Goal: Information Seeking & Learning: Learn about a topic

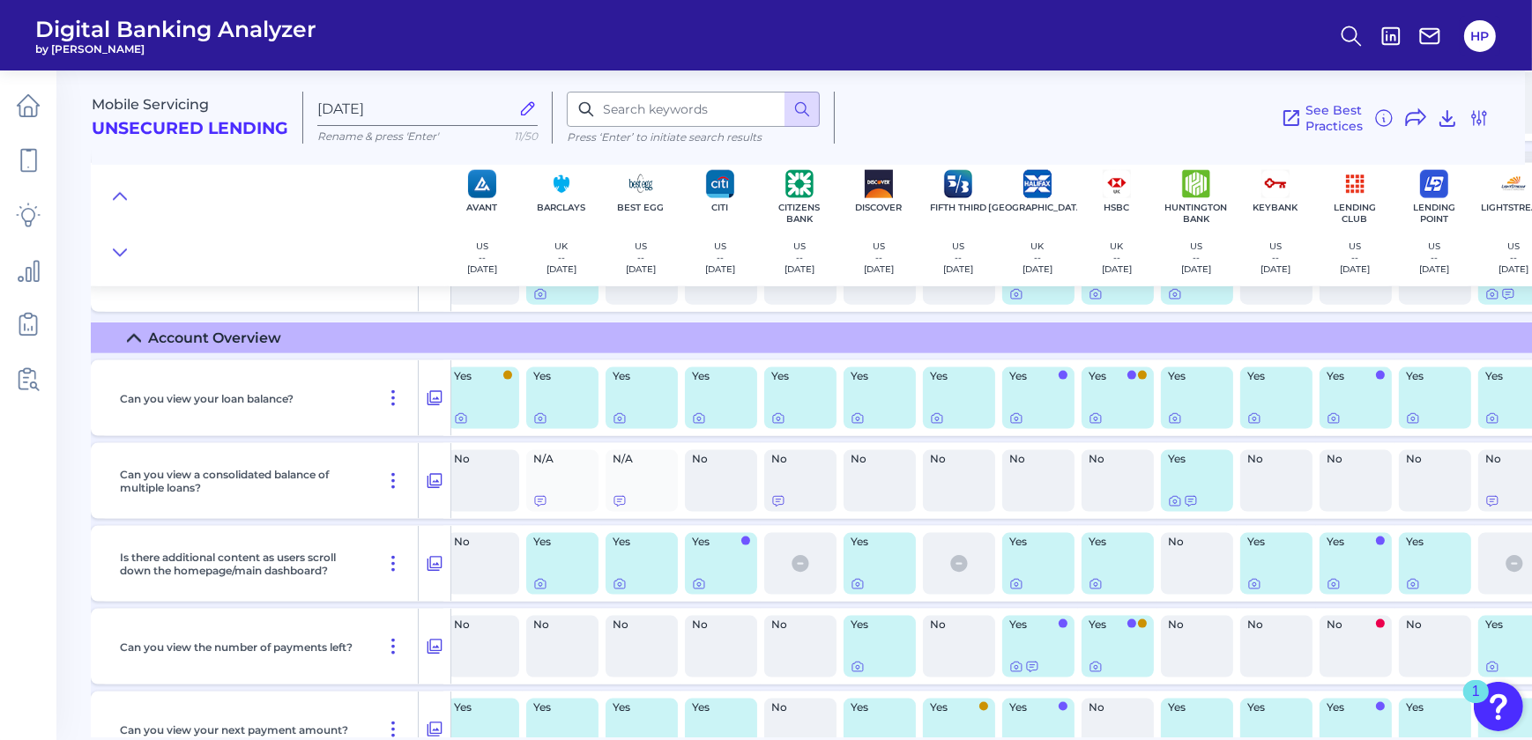
scroll to position [2873, 0]
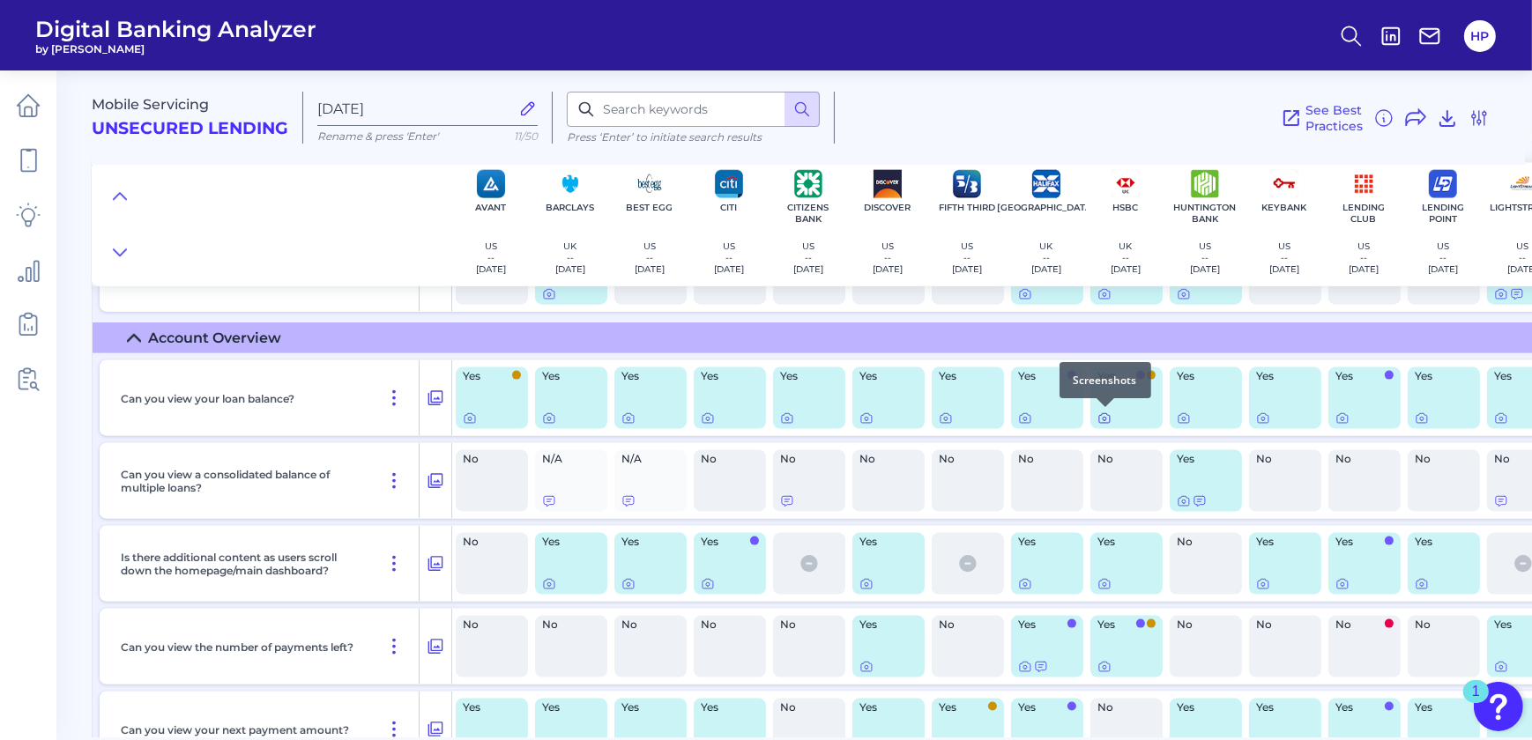
click at [1102, 419] on icon at bounding box center [1104, 420] width 4 height 4
click at [1026, 416] on icon at bounding box center [1025, 419] width 14 height 14
click at [1103, 419] on icon at bounding box center [1104, 419] width 14 height 14
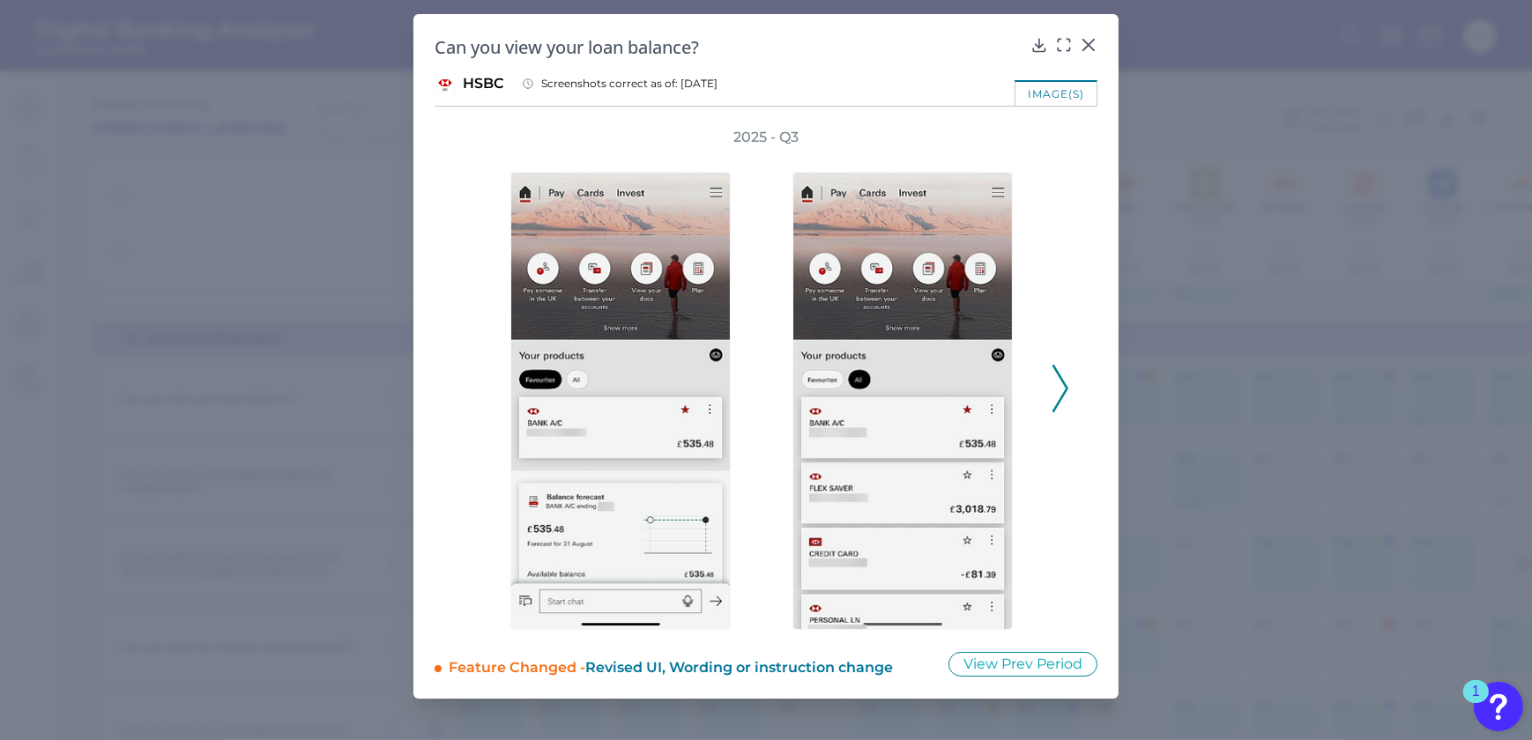
click at [1065, 382] on polyline at bounding box center [1059, 388] width 13 height 45
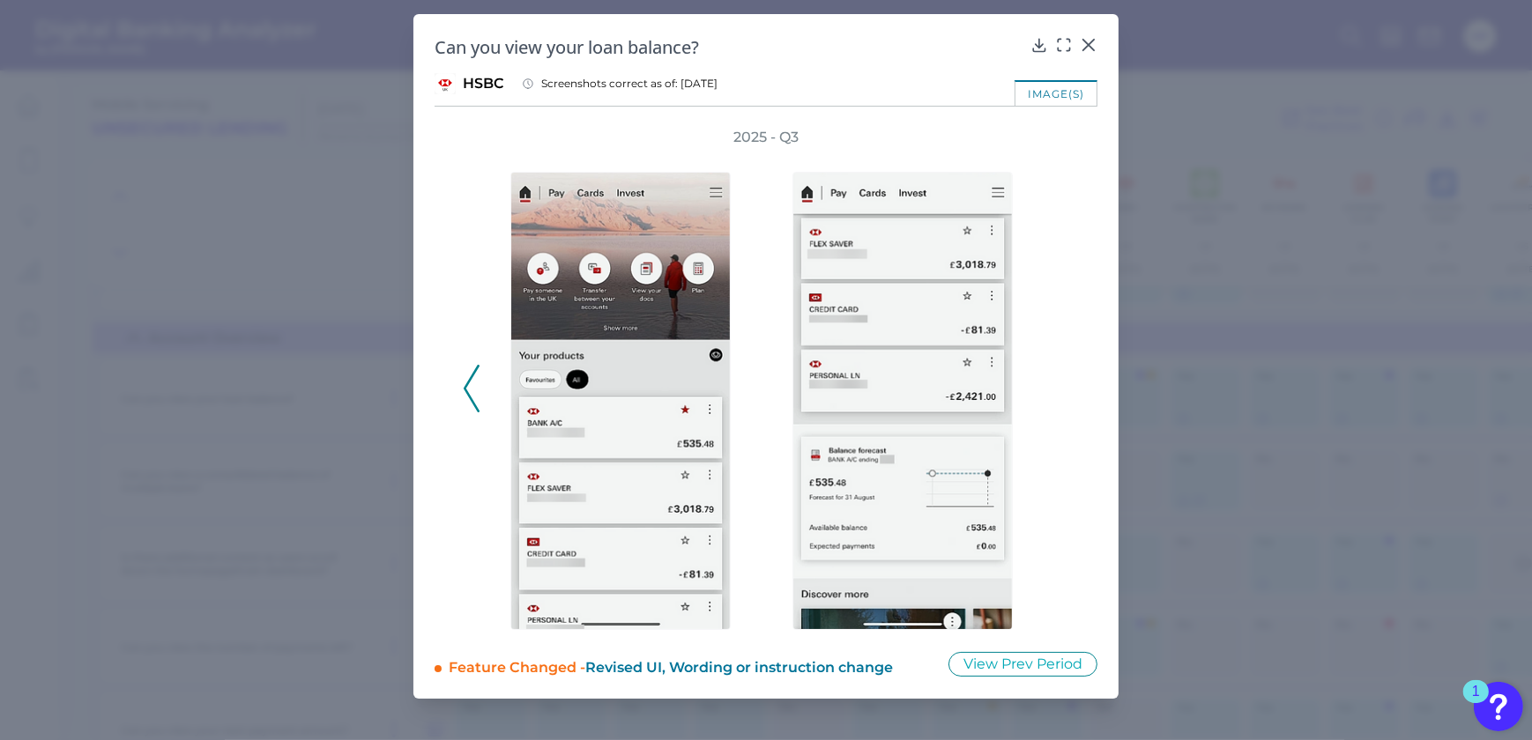
click at [1065, 382] on div "2025 - Q3" at bounding box center [766, 379] width 606 height 502
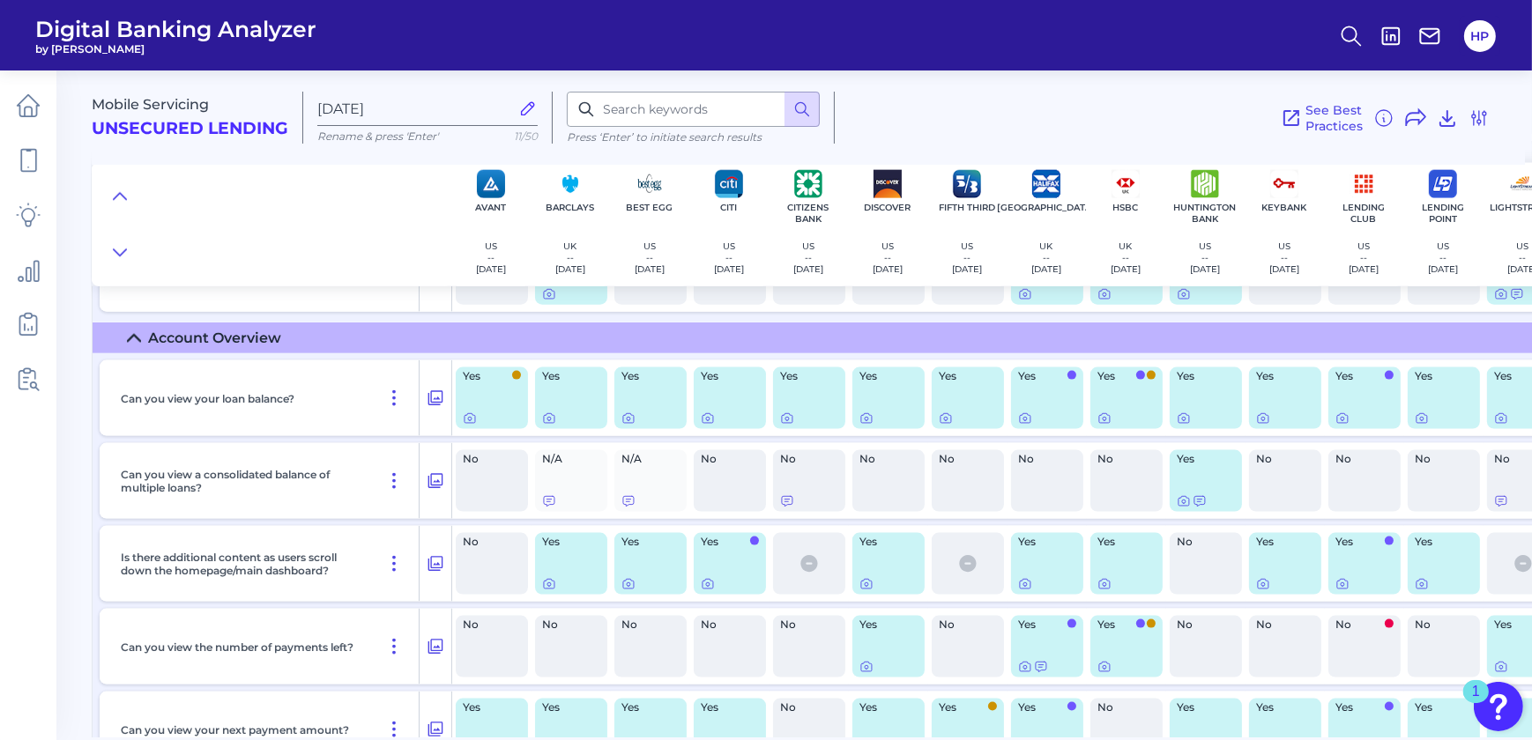
drag, startPoint x: 694, startPoint y: 731, endPoint x: 751, endPoint y: 731, distance: 56.4
click at [751, 731] on div "Mobile Servicing Unsecured Lending [DATE] Rename & press 'Enter' 11/50 Press ‘E…" at bounding box center [812, 397] width 1440 height 680
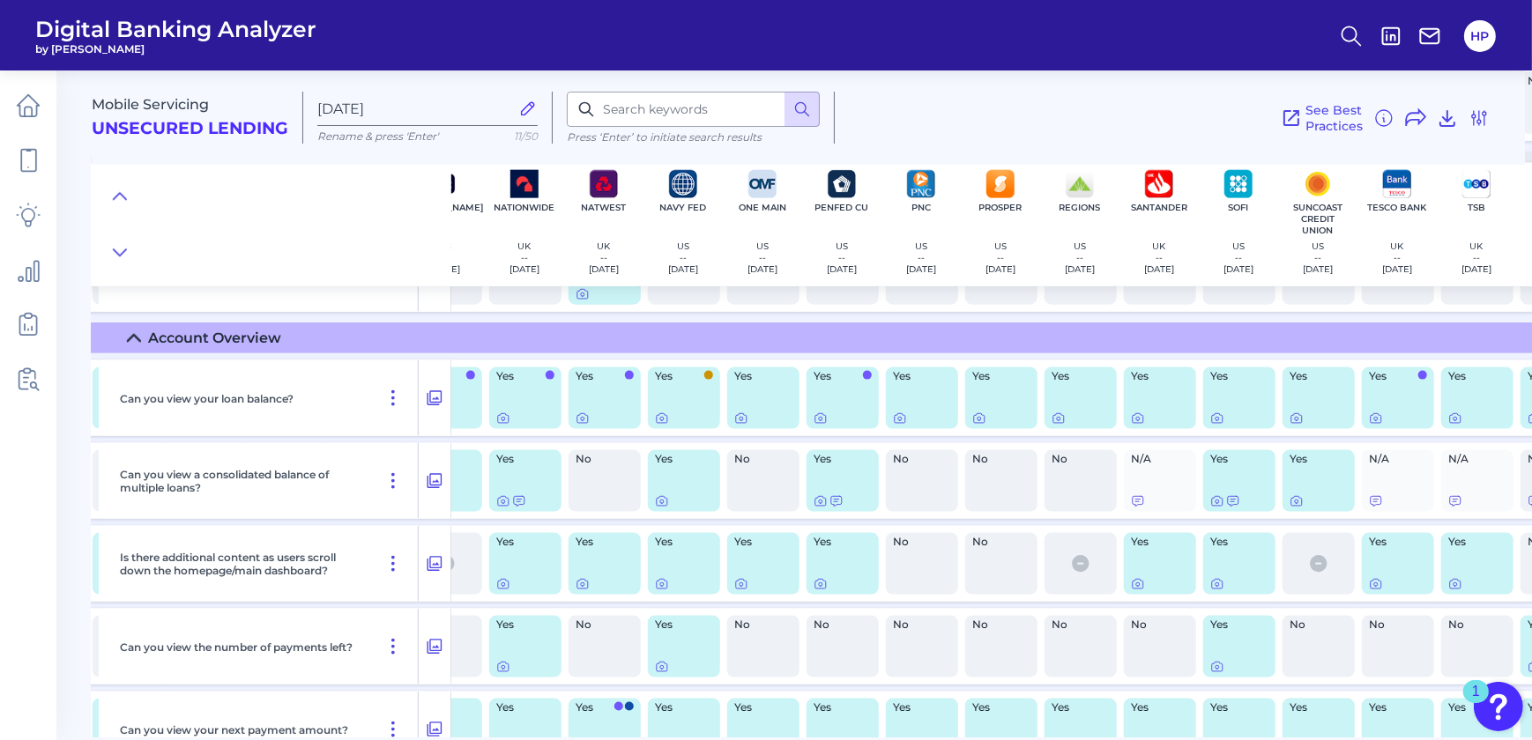
scroll to position [2873, 1238]
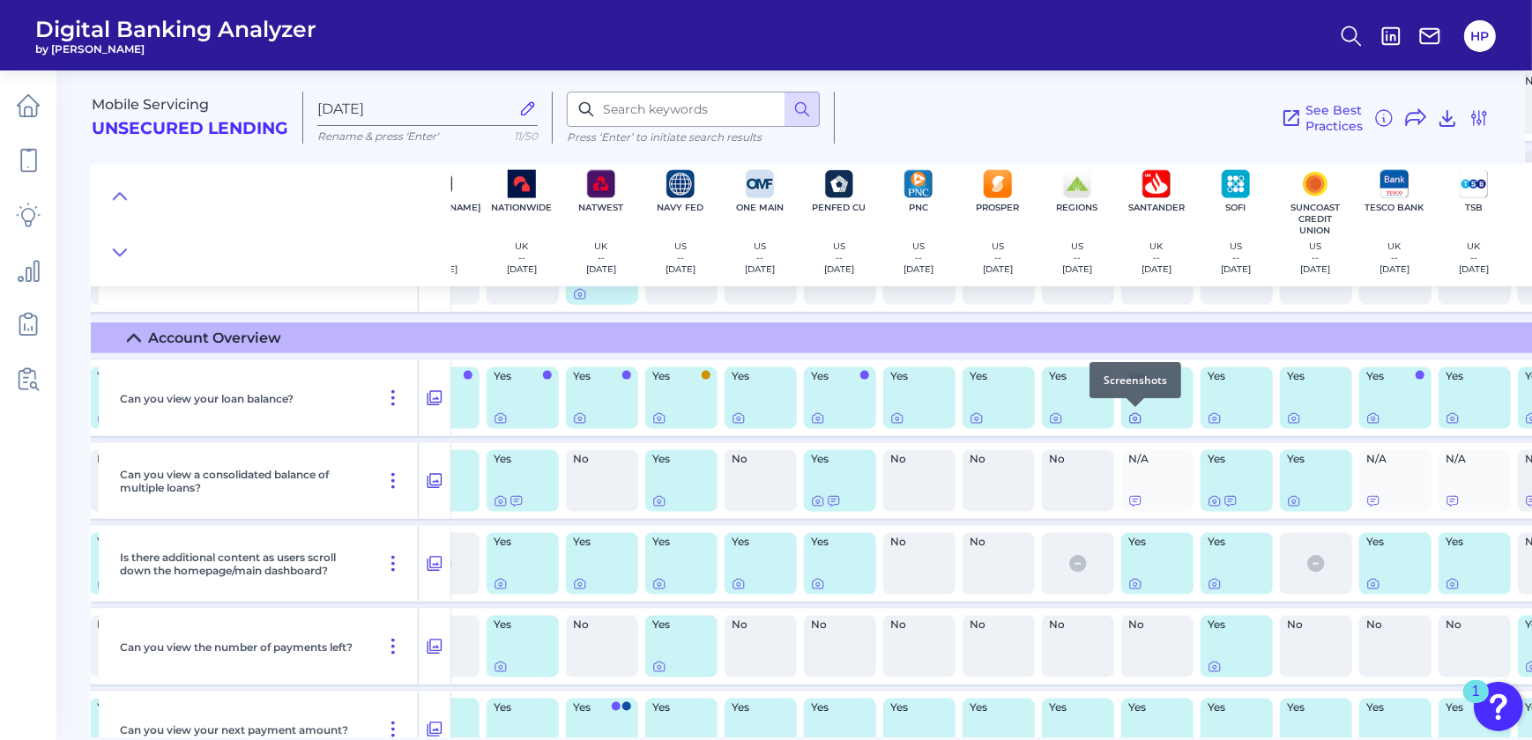
click at [1132, 412] on div at bounding box center [1135, 407] width 18 height 18
click at [1133, 419] on icon at bounding box center [1135, 420] width 4 height 4
click at [1139, 505] on icon at bounding box center [1135, 501] width 14 height 14
click at [811, 500] on icon at bounding box center [818, 501] width 14 height 14
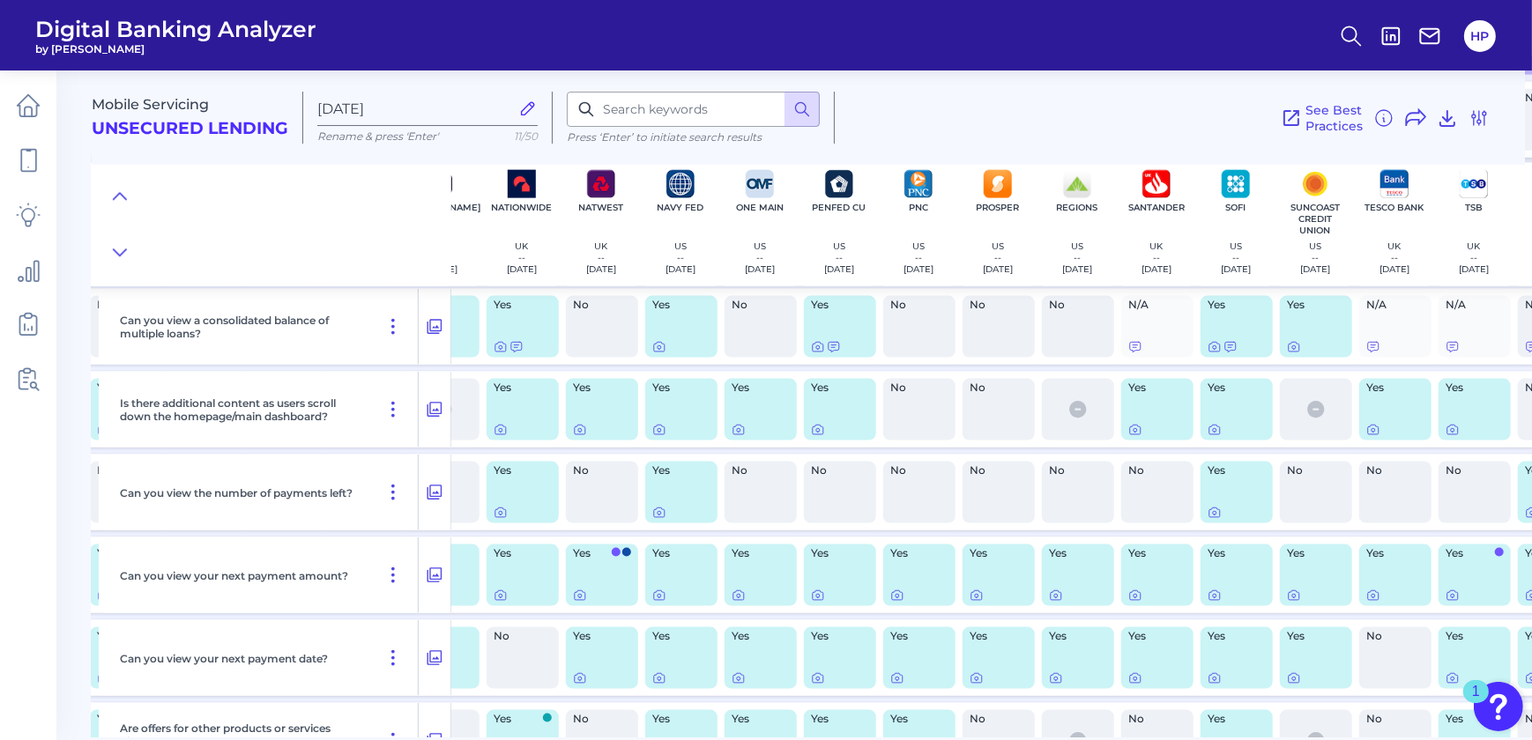
scroll to position [3033, 1238]
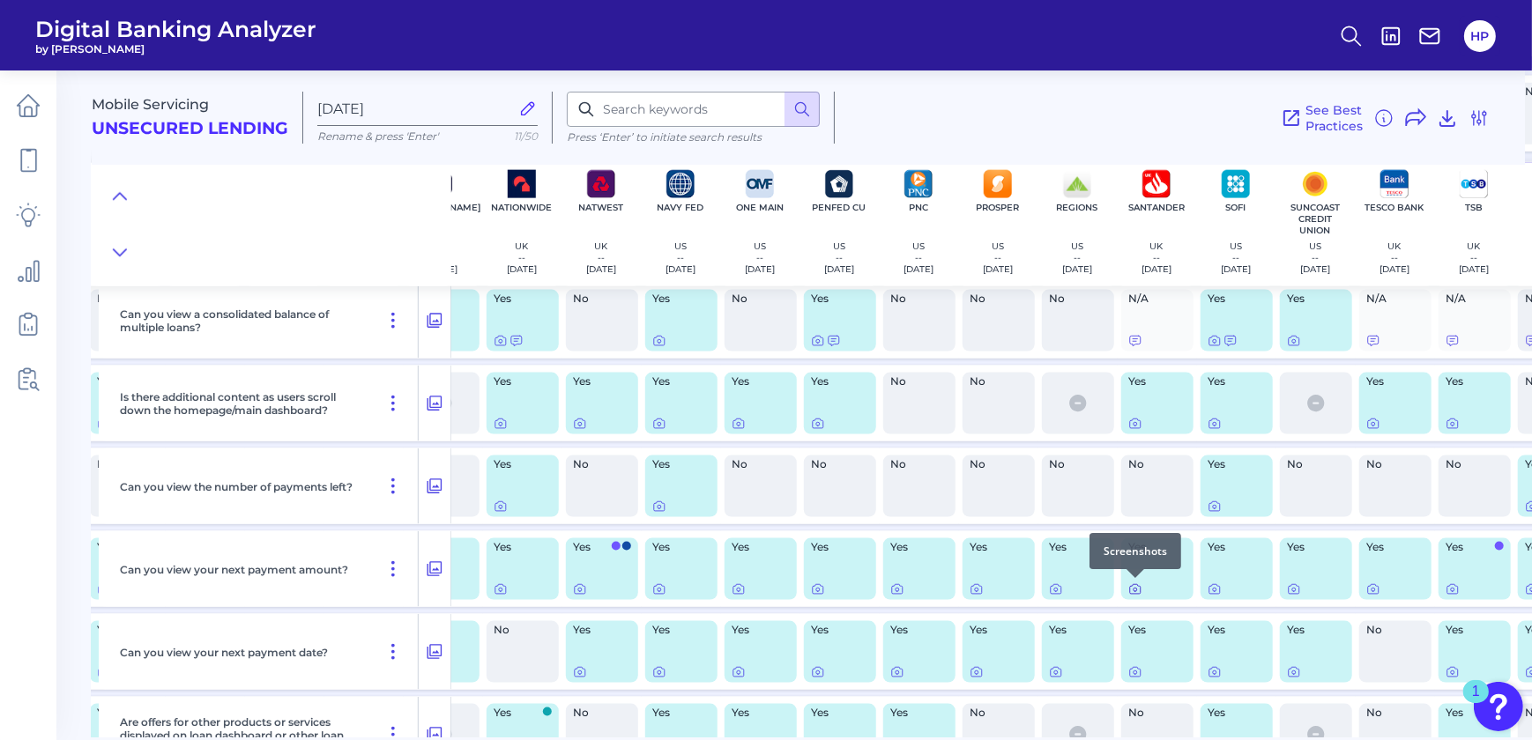
click at [1134, 594] on icon at bounding box center [1135, 590] width 14 height 14
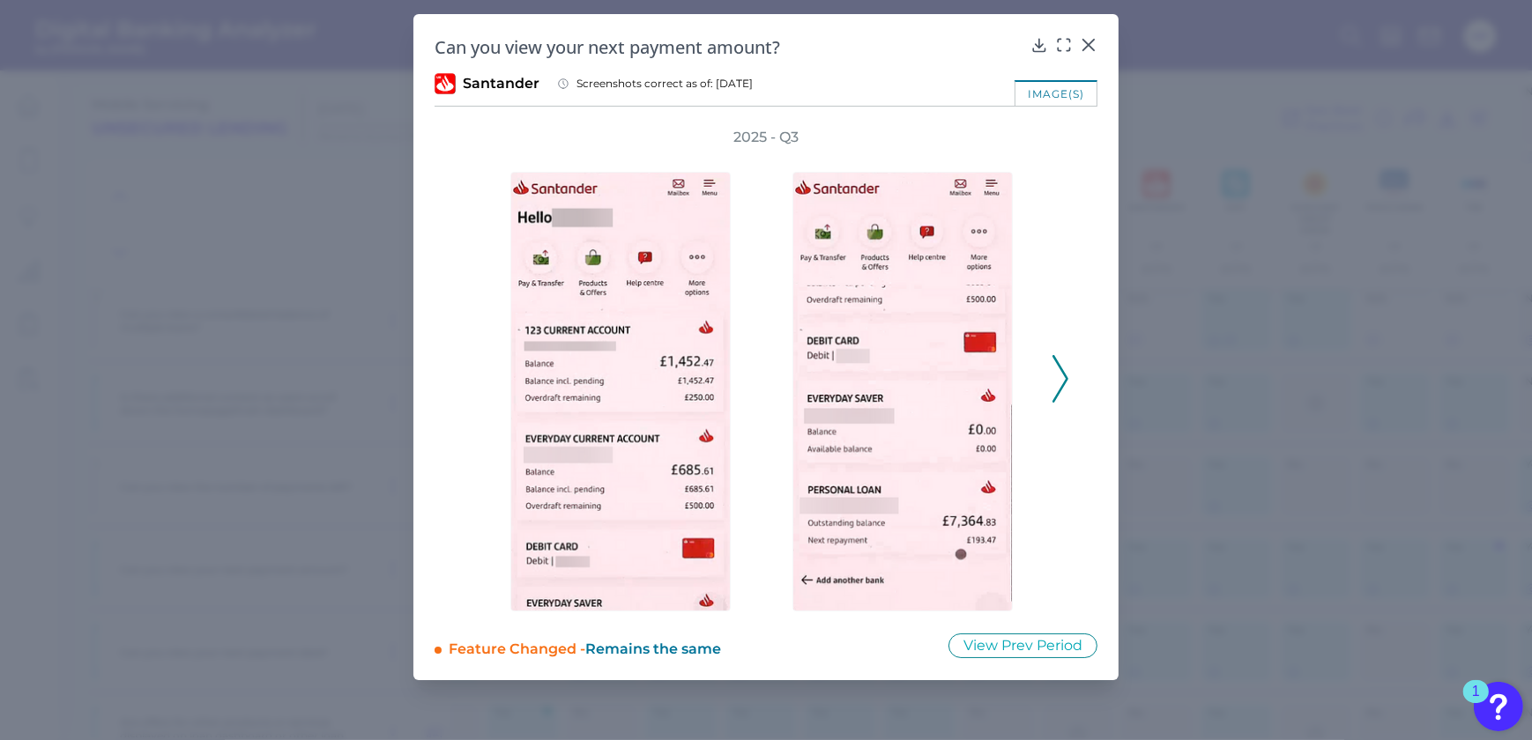
click at [1064, 393] on icon at bounding box center [1060, 379] width 16 height 48
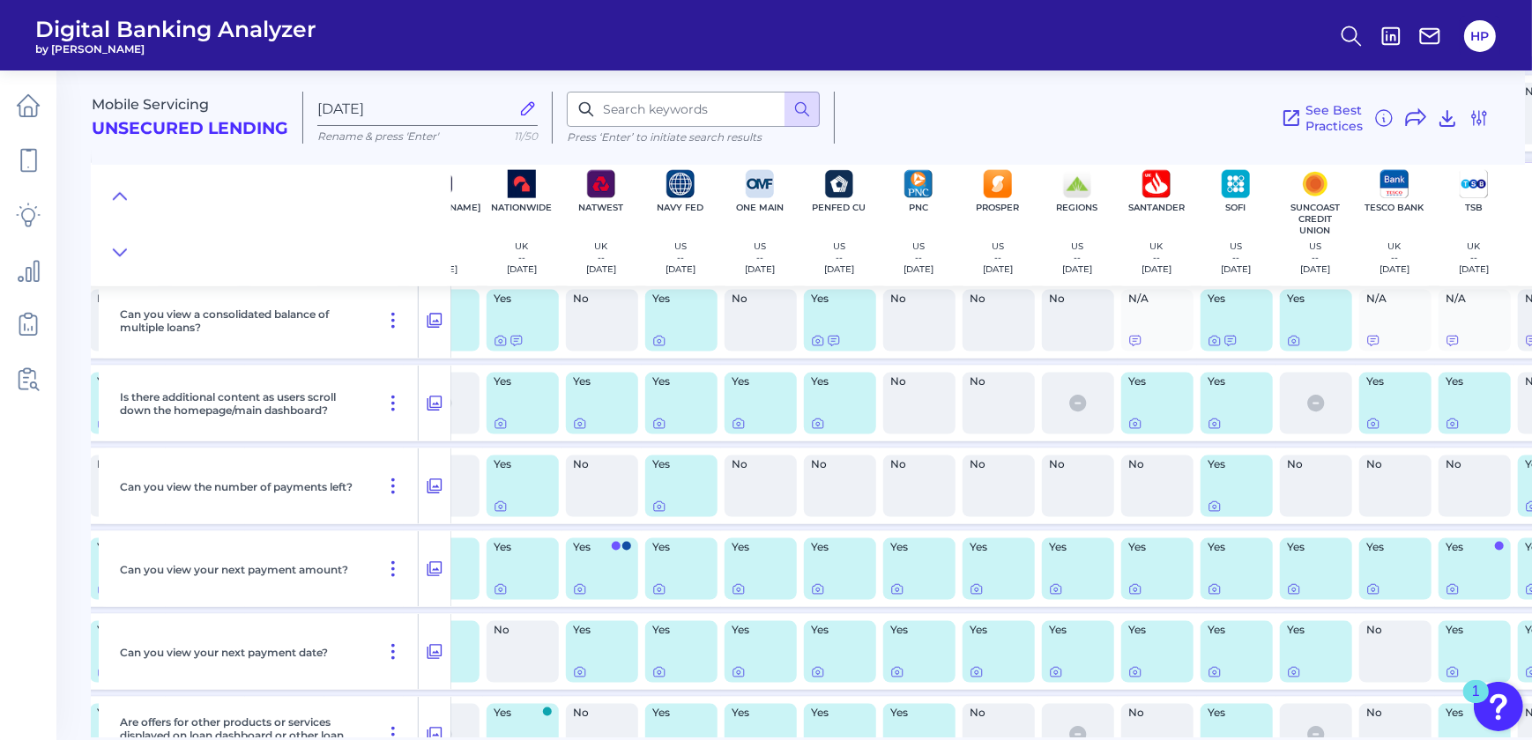
scroll to position [3114, 1238]
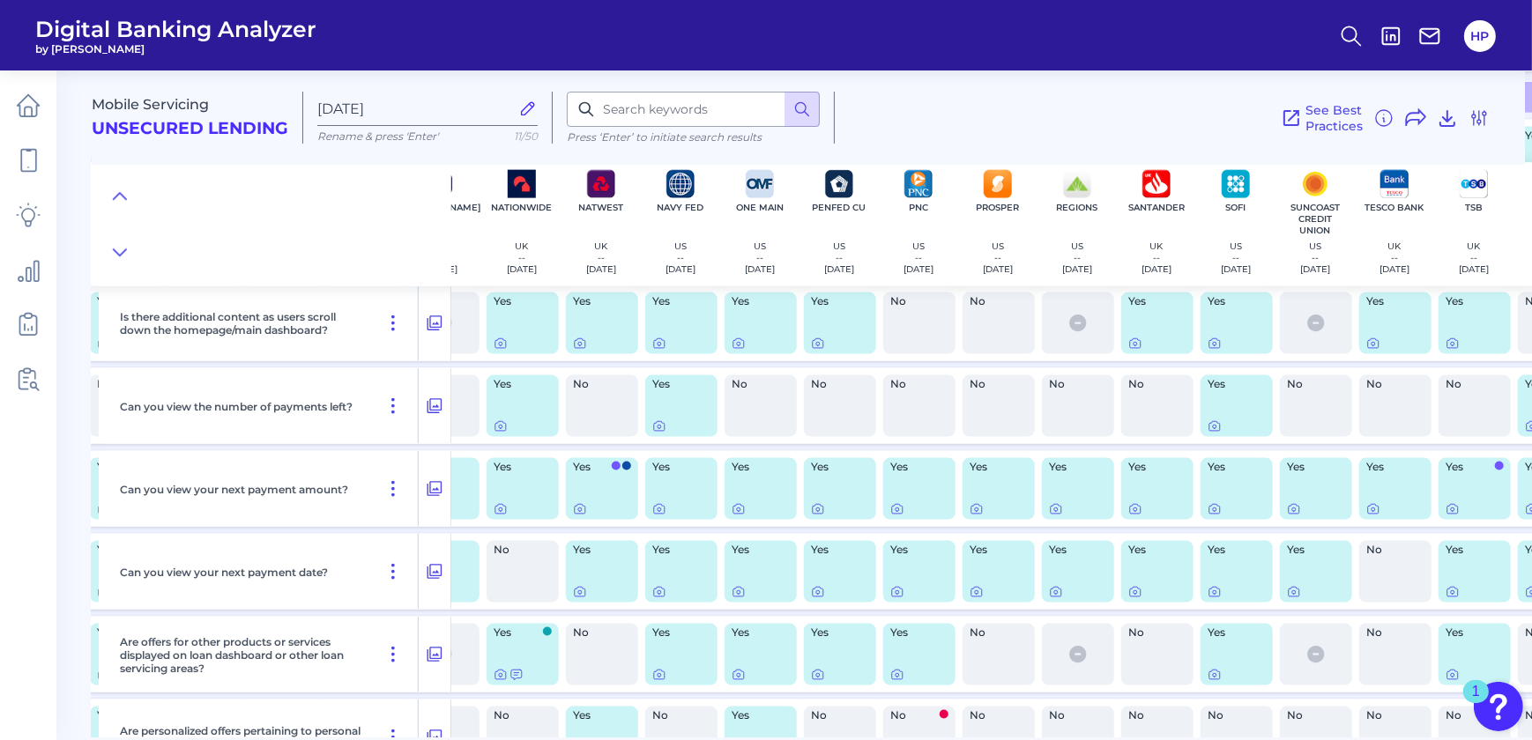
click at [1183, 739] on main "Mobile Servicing Unsecured Lending [DATE] Rename & press 'Enter' 11/50 Press ‘E…" at bounding box center [766, 370] width 1532 height 740
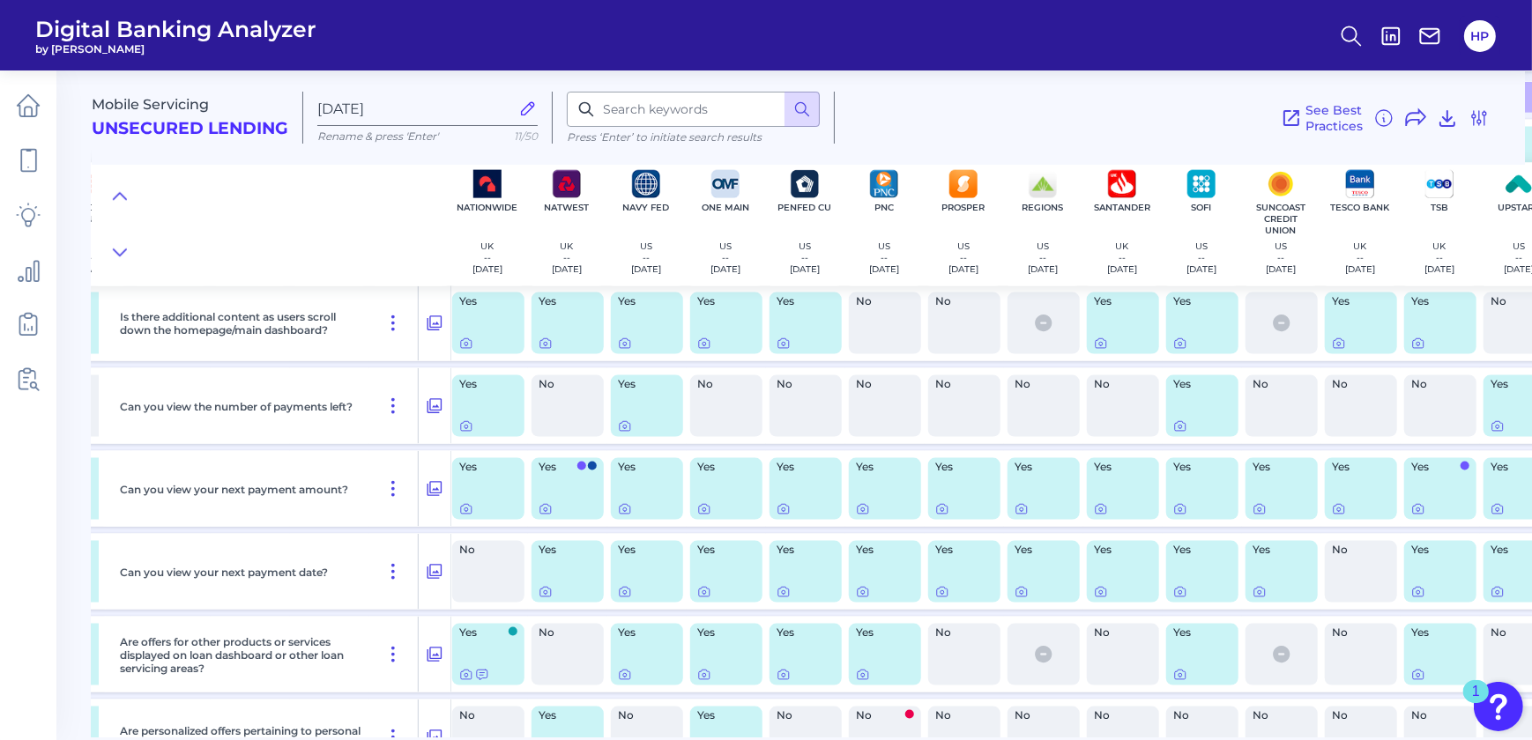
scroll to position [3114, 1278]
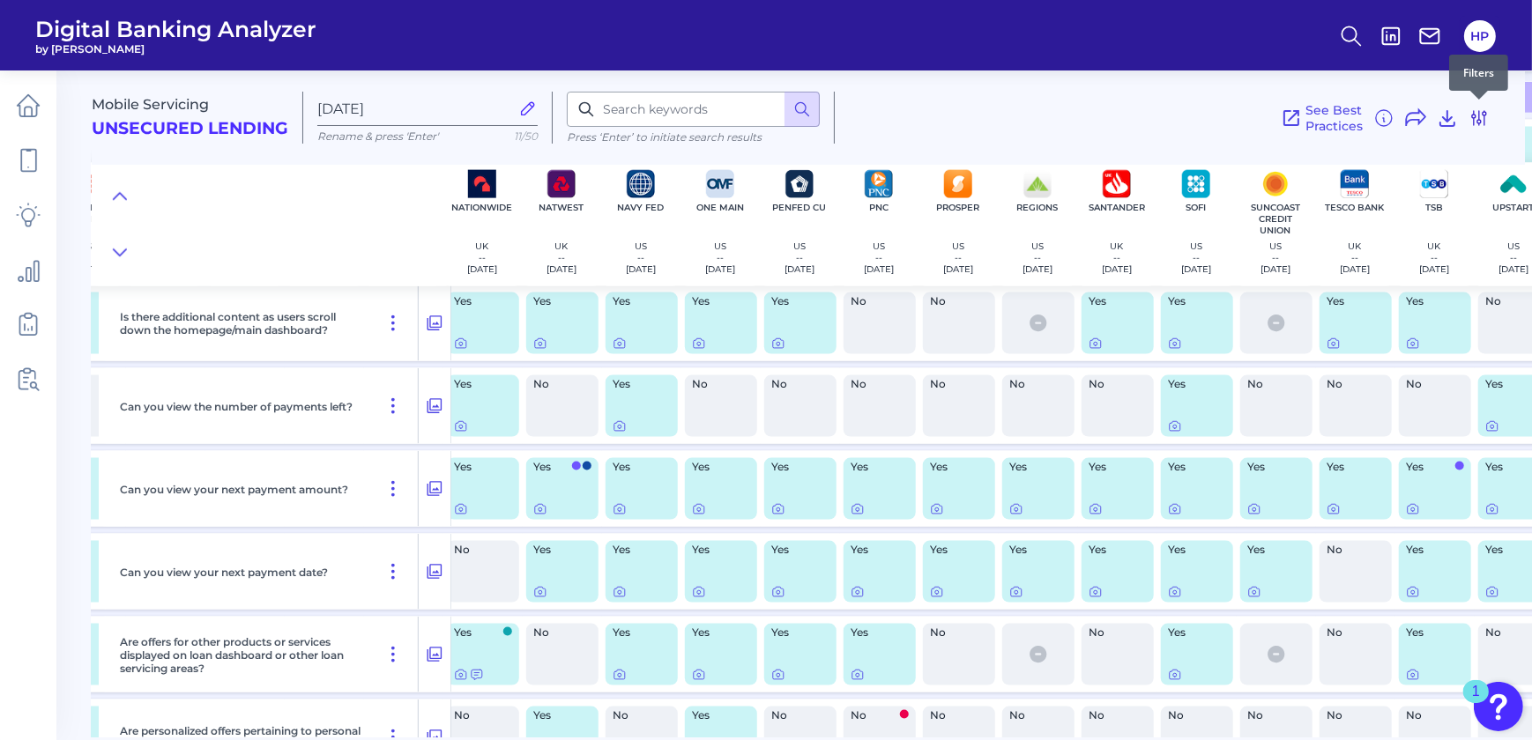
click at [1481, 119] on icon at bounding box center [1478, 118] width 21 height 21
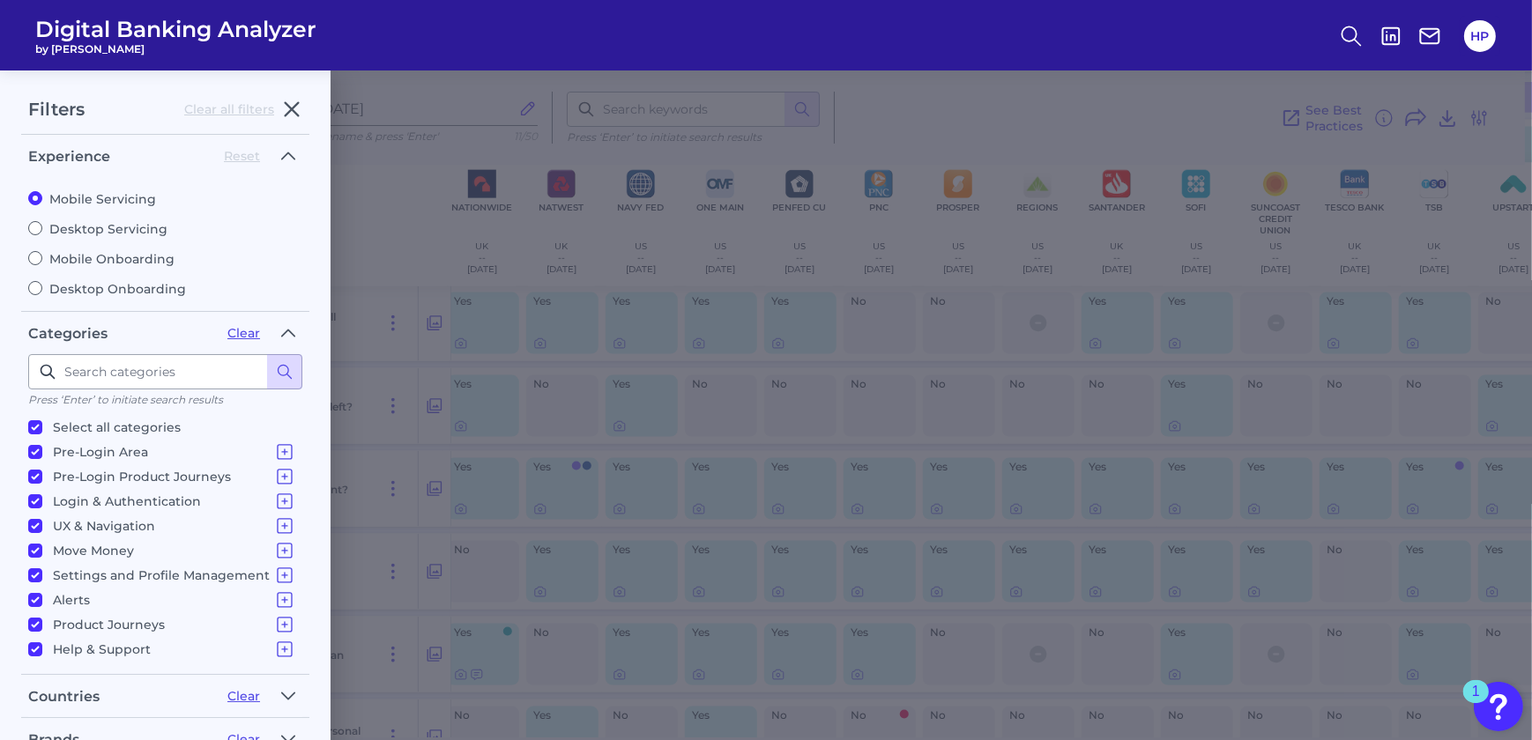
click at [93, 688] on div "Countries" at bounding box center [120, 696] width 185 height 17
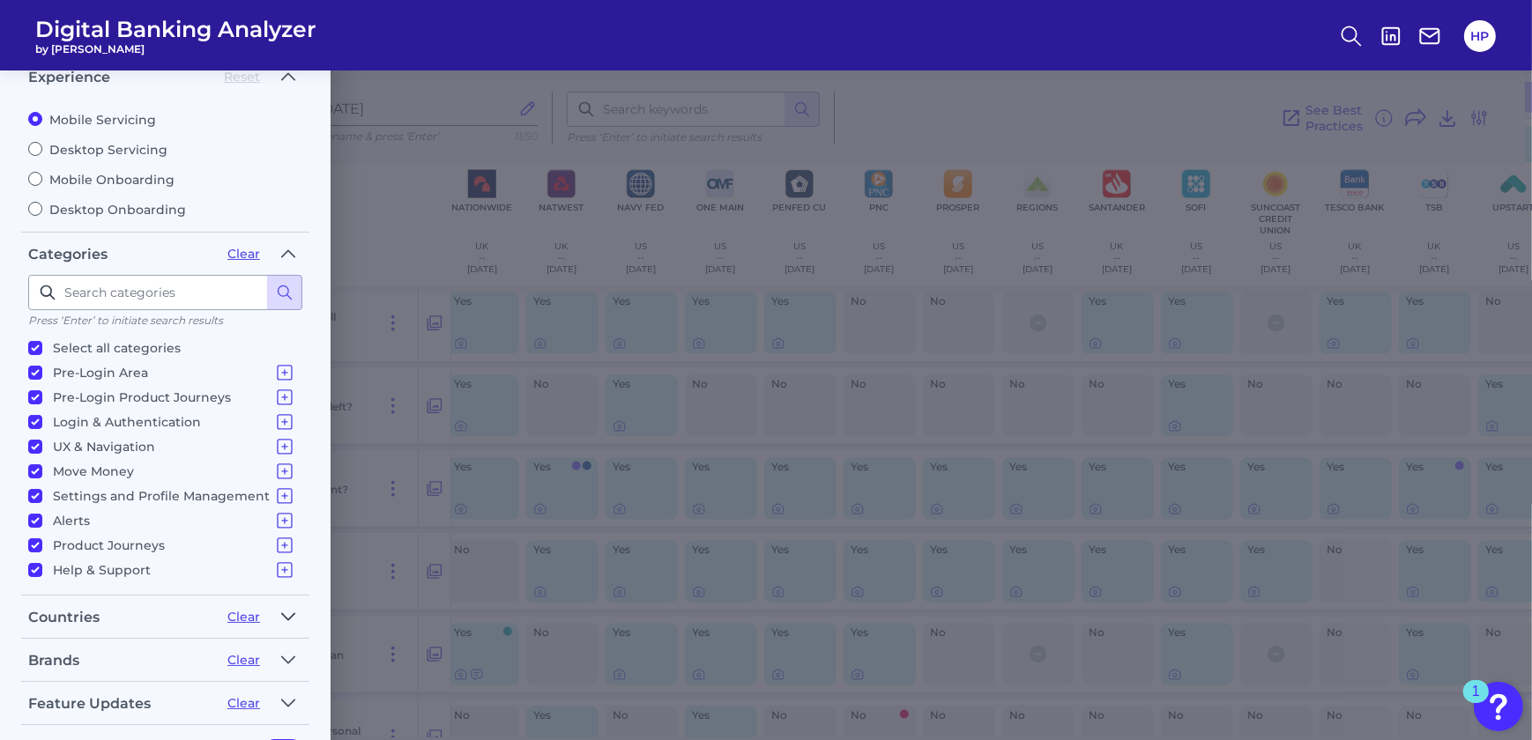
click at [284, 608] on icon "button" at bounding box center [288, 616] width 14 height 21
click at [37, 652] on input "Select all countries" at bounding box center [35, 652] width 14 height 14
checkbox input "false"
click at [35, 695] on input "[GEOGRAPHIC_DATA]" at bounding box center [35, 701] width 14 height 14
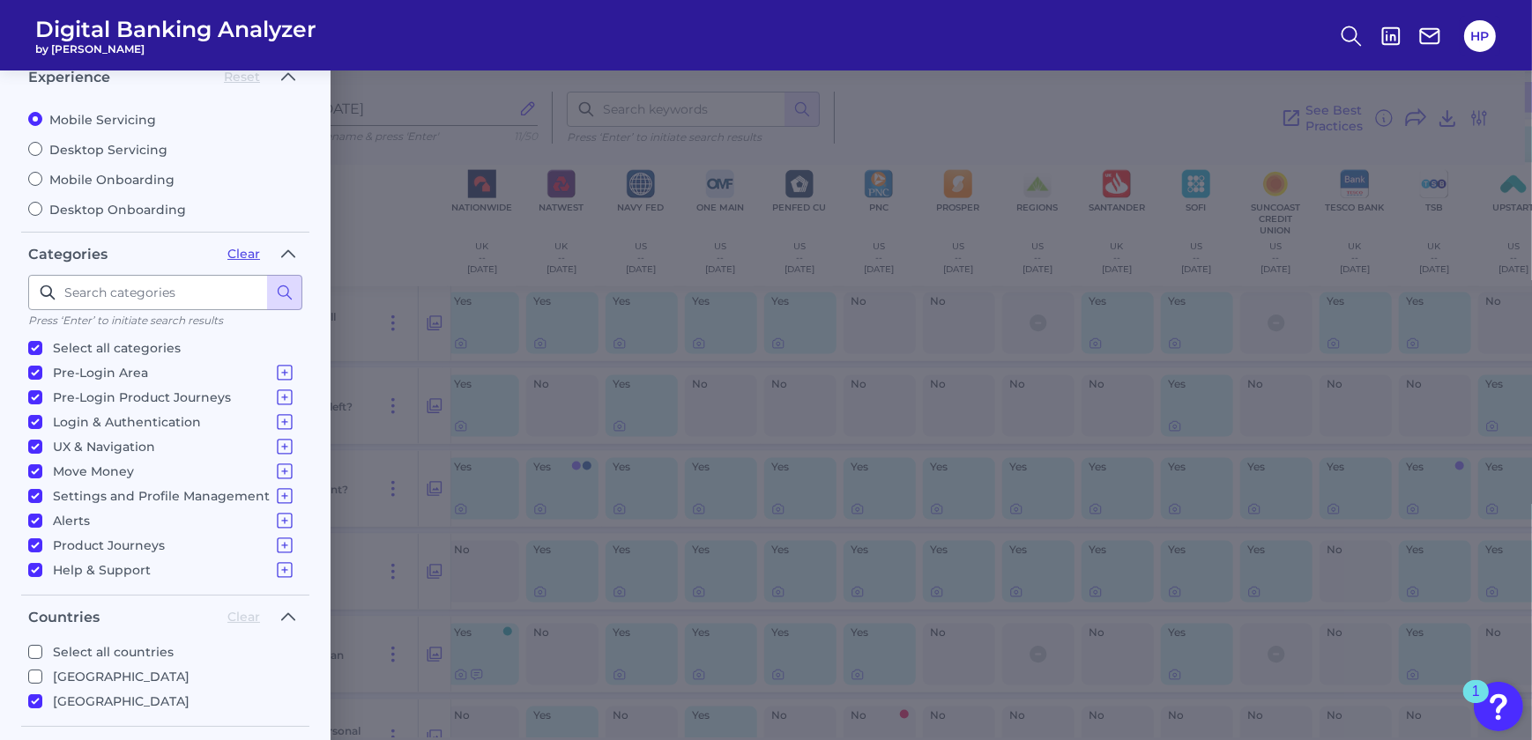
checkbox input "true"
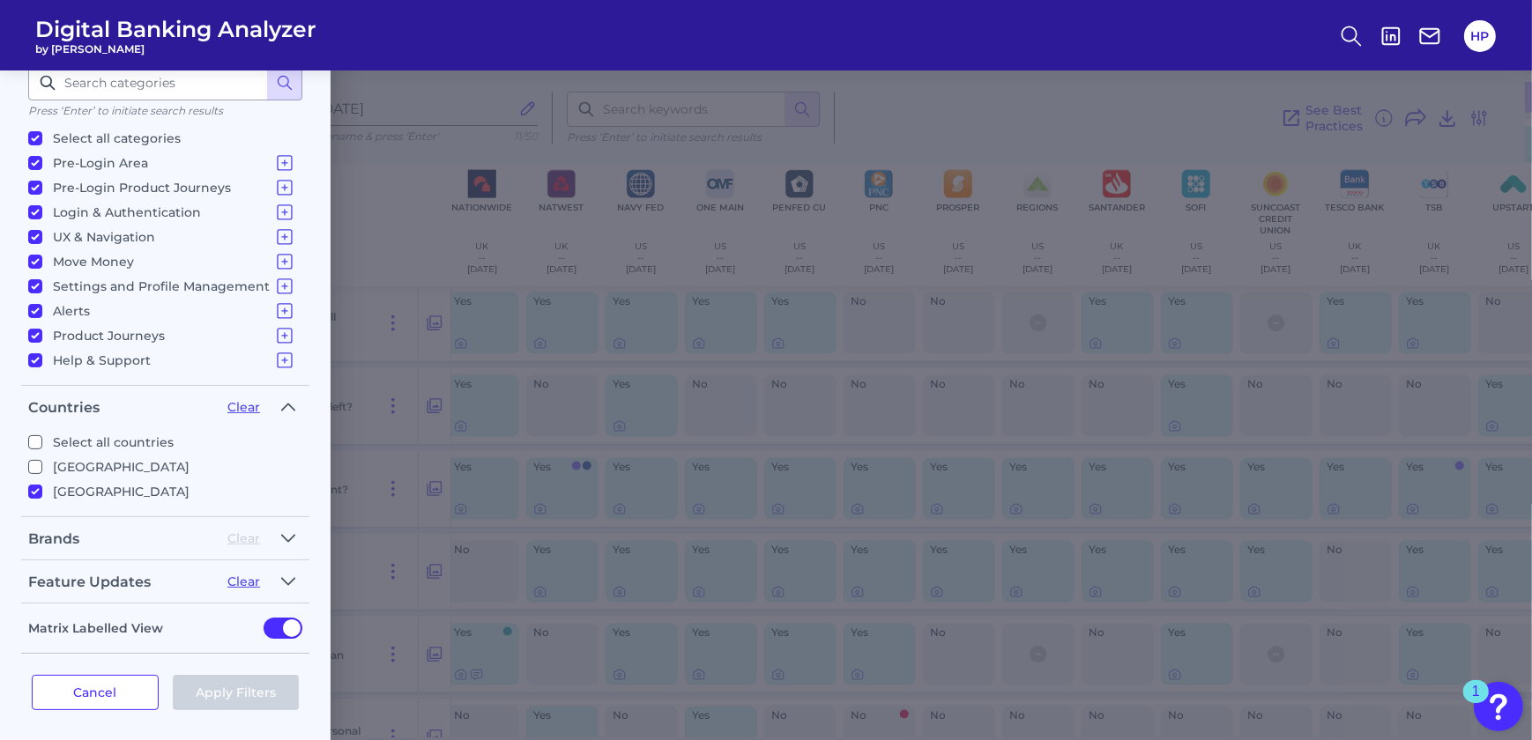
click at [44, 465] on label "[GEOGRAPHIC_DATA]" at bounding box center [161, 467] width 267 height 21
click at [42, 465] on input "[GEOGRAPHIC_DATA]" at bounding box center [35, 467] width 14 height 14
checkbox input "true"
click at [44, 463] on label "[GEOGRAPHIC_DATA]" at bounding box center [161, 467] width 267 height 21
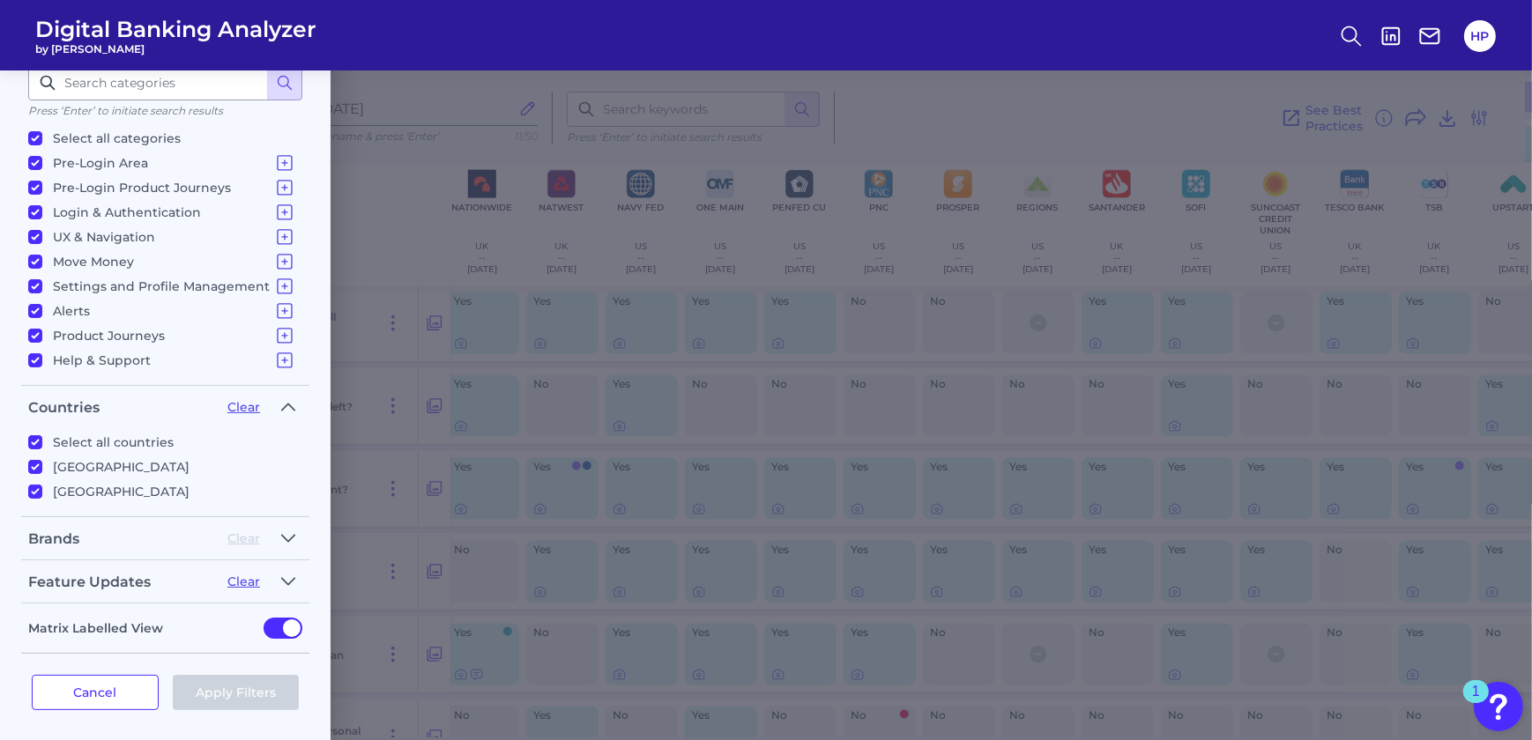
click at [42, 463] on input "[GEOGRAPHIC_DATA]" at bounding box center [35, 467] width 14 height 14
checkbox input "false"
click at [478, 317] on div "Filters Clear all filters Experience Reset Mobile Servicing Desktop Servicing M…" at bounding box center [766, 406] width 1532 height 670
click at [553, 247] on div "Filters Clear all filters Experience Reset Mobile Servicing Desktop Servicing M…" at bounding box center [766, 406] width 1532 height 670
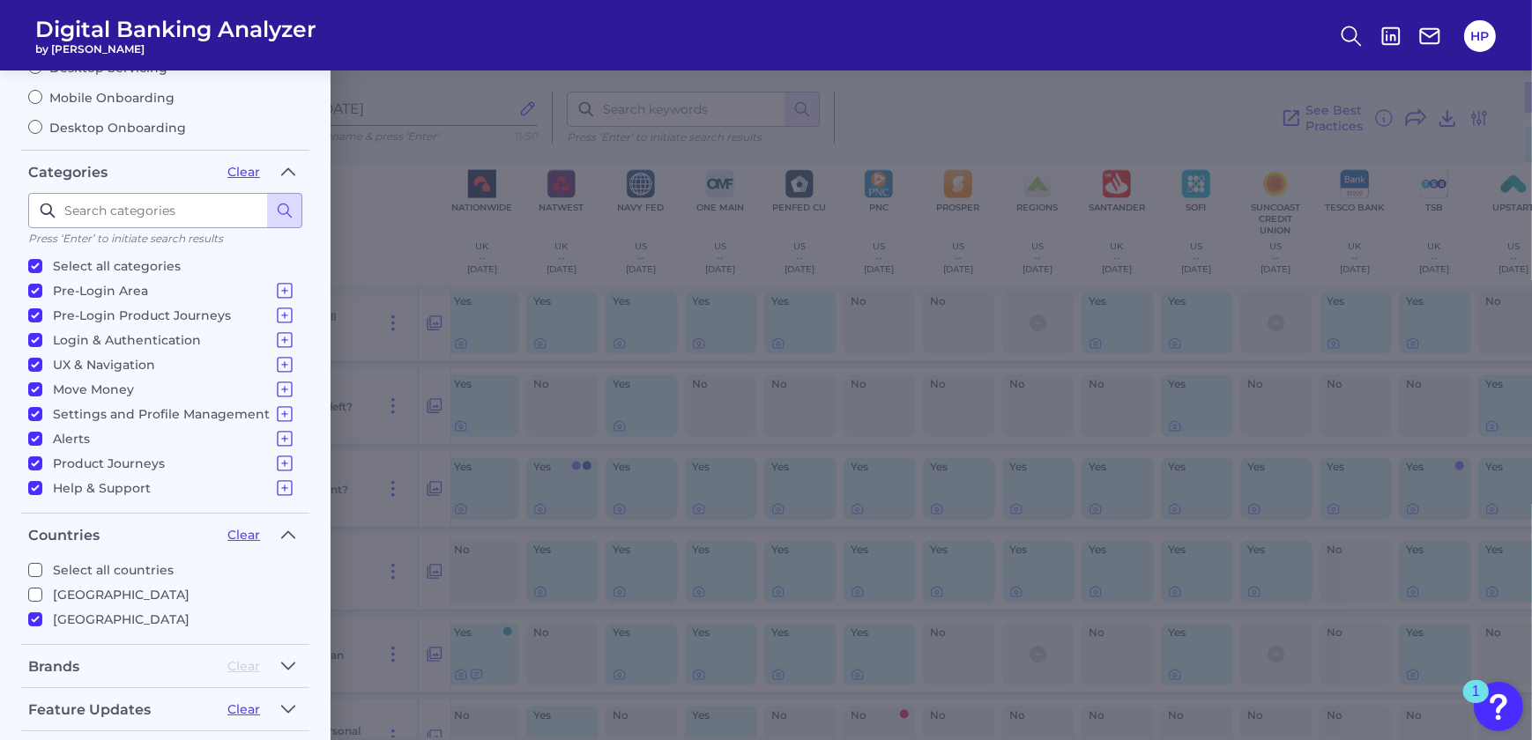
scroll to position [0, 0]
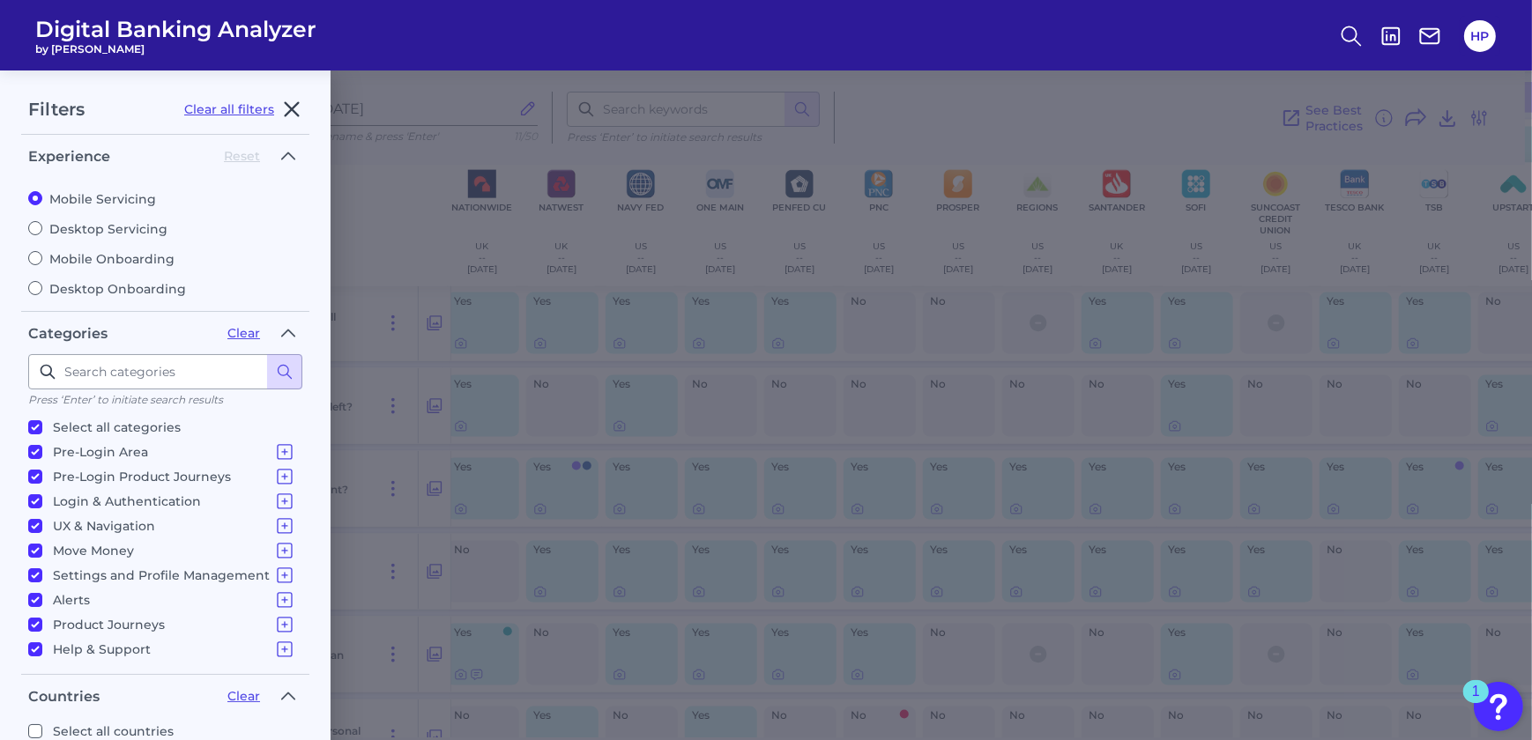
click at [286, 108] on icon "button" at bounding box center [291, 109] width 21 height 21
checkbox input "true"
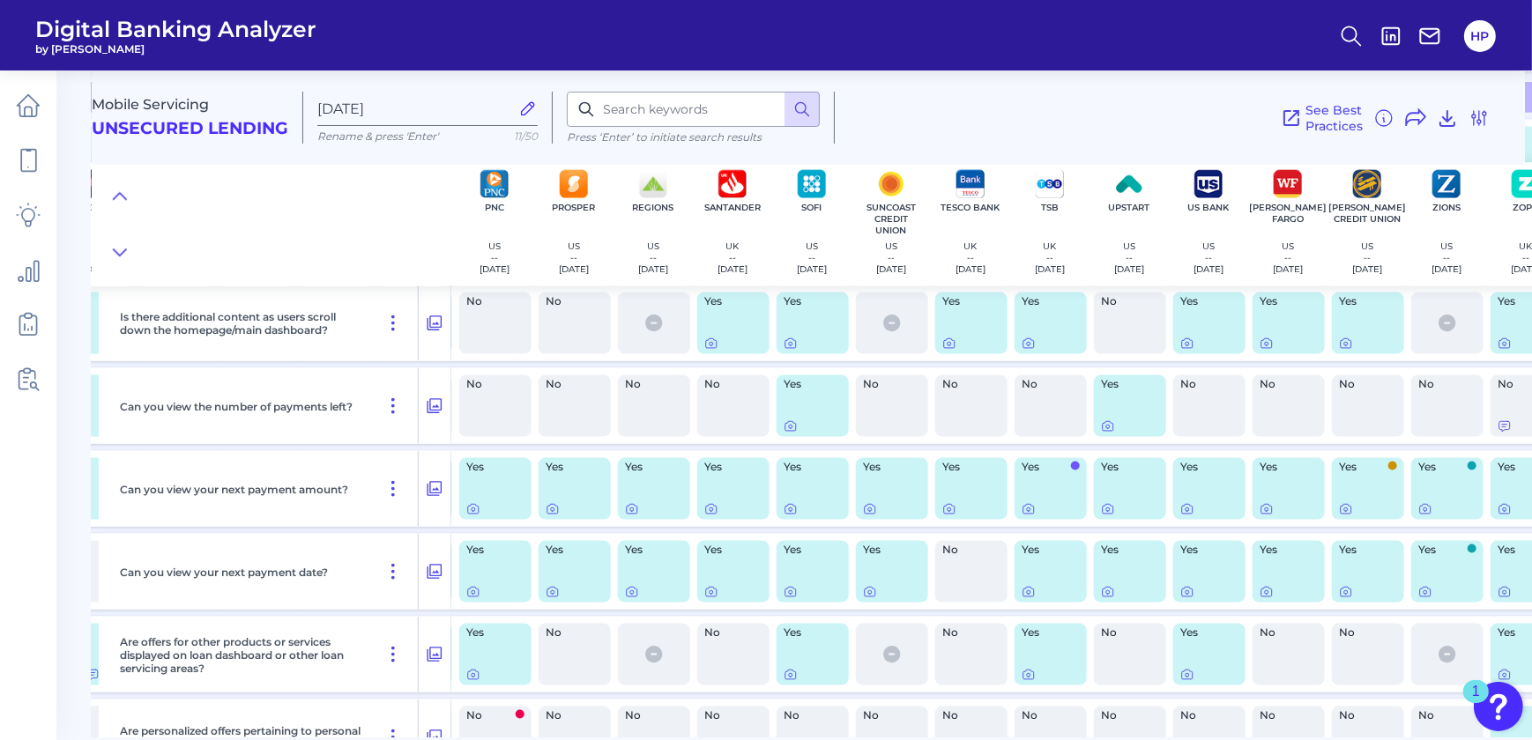
scroll to position [3114, 1683]
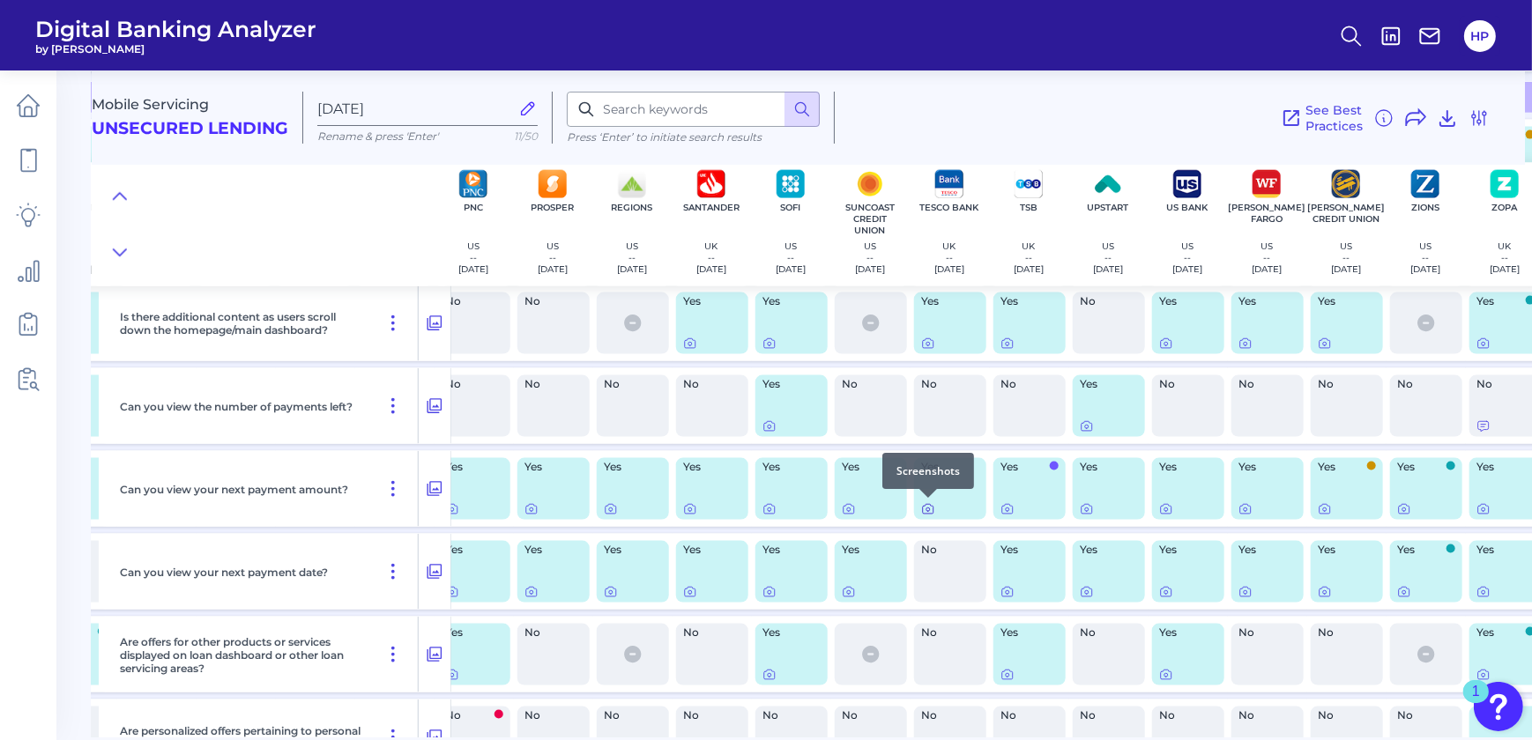
click at [926, 509] on icon at bounding box center [928, 511] width 4 height 4
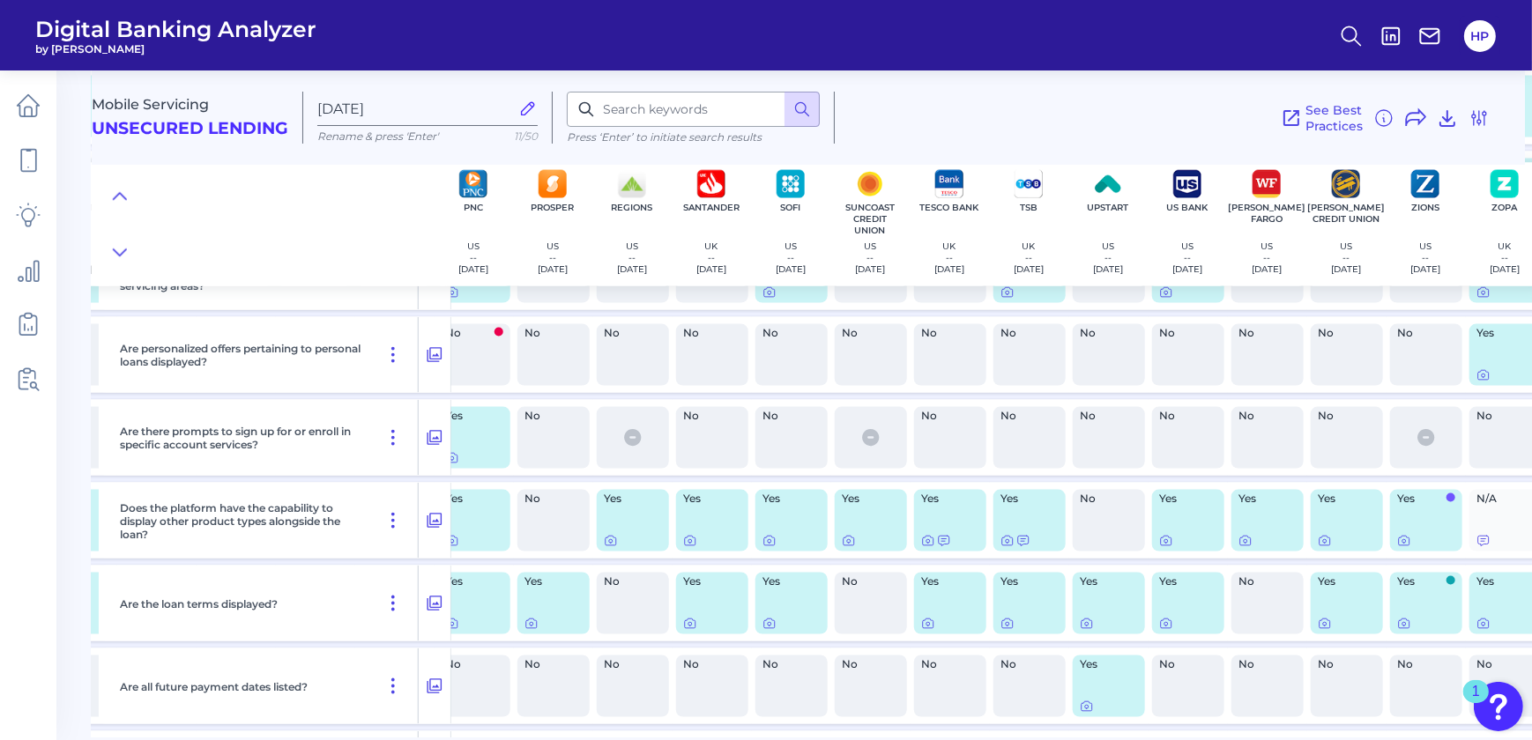
scroll to position [3515, 1683]
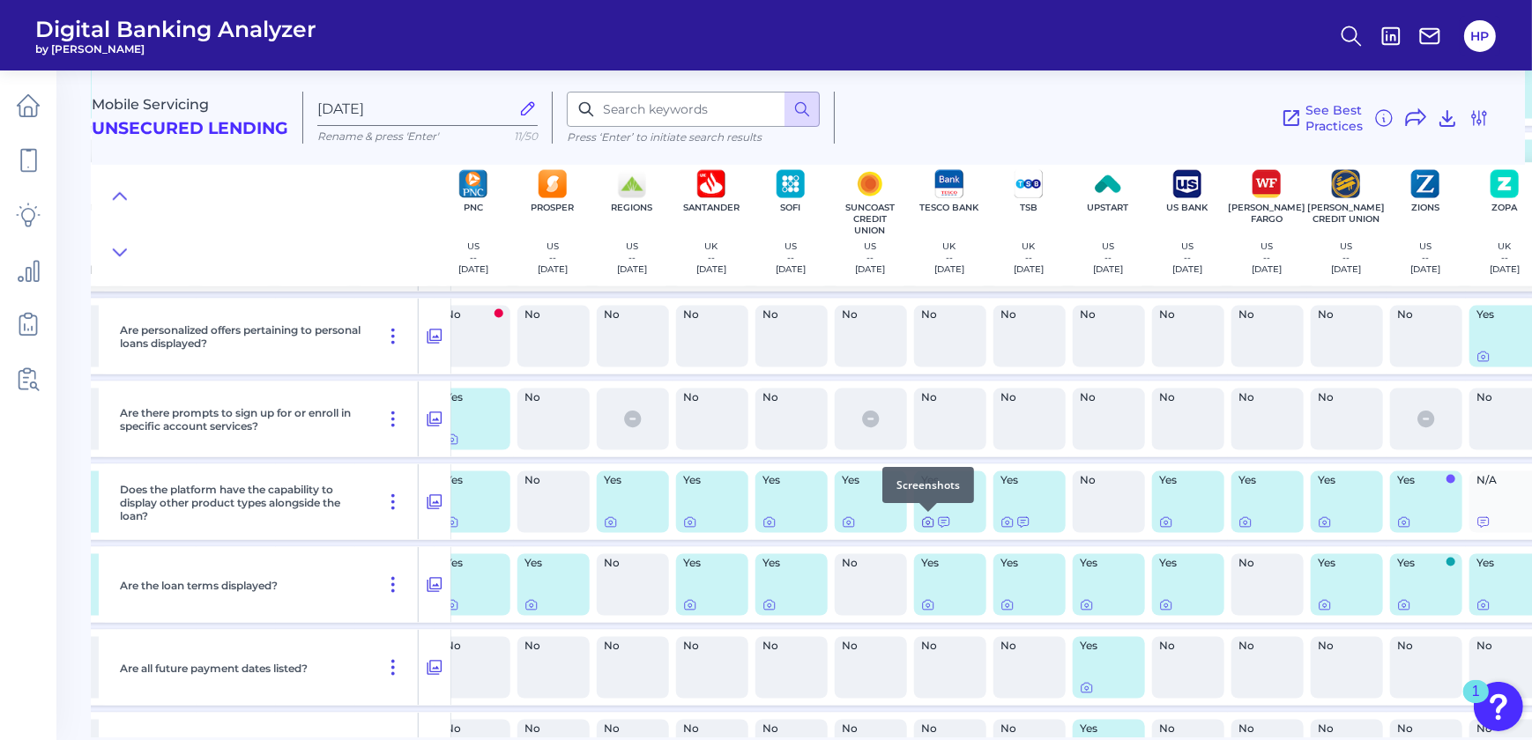
click at [928, 522] on icon at bounding box center [928, 524] width 4 height 4
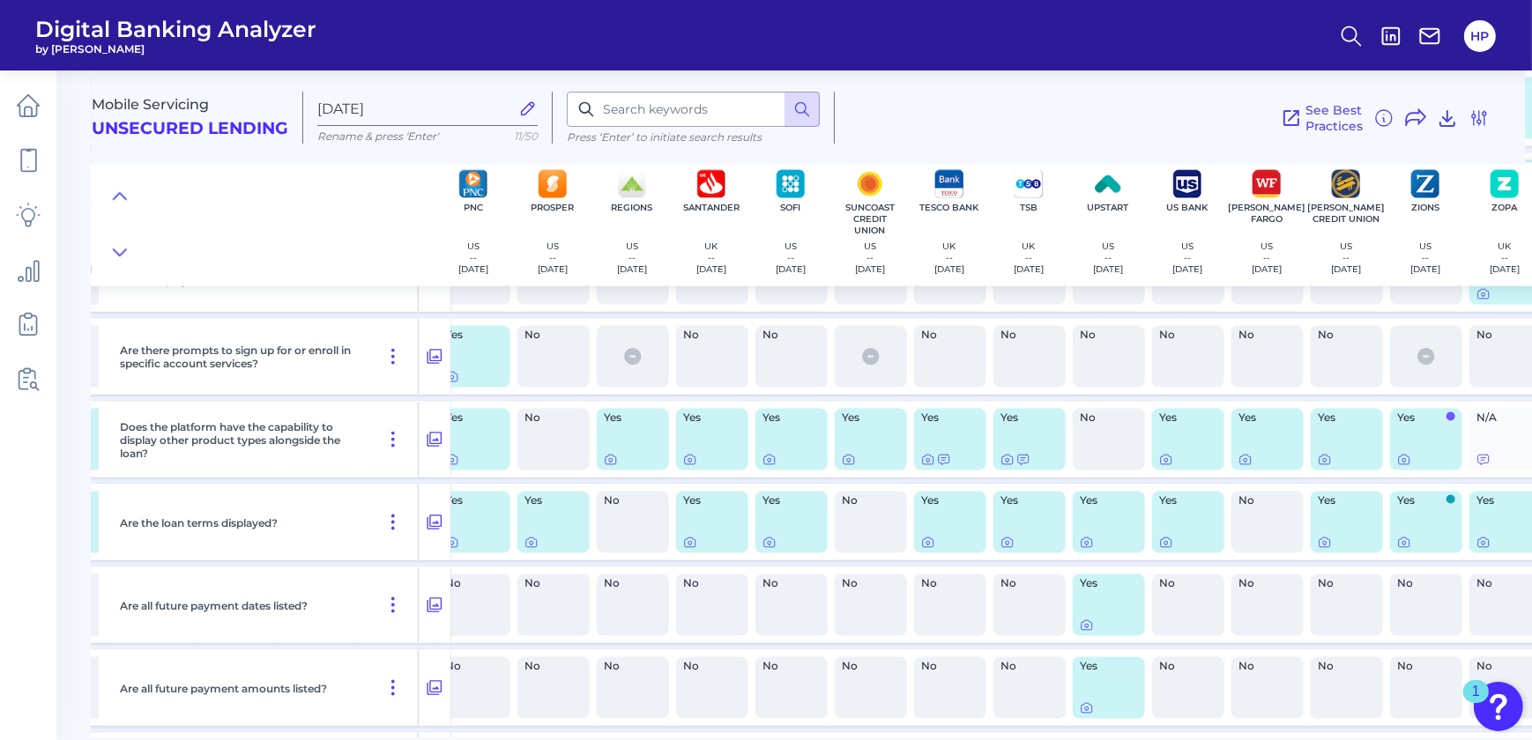
scroll to position [3595, 1683]
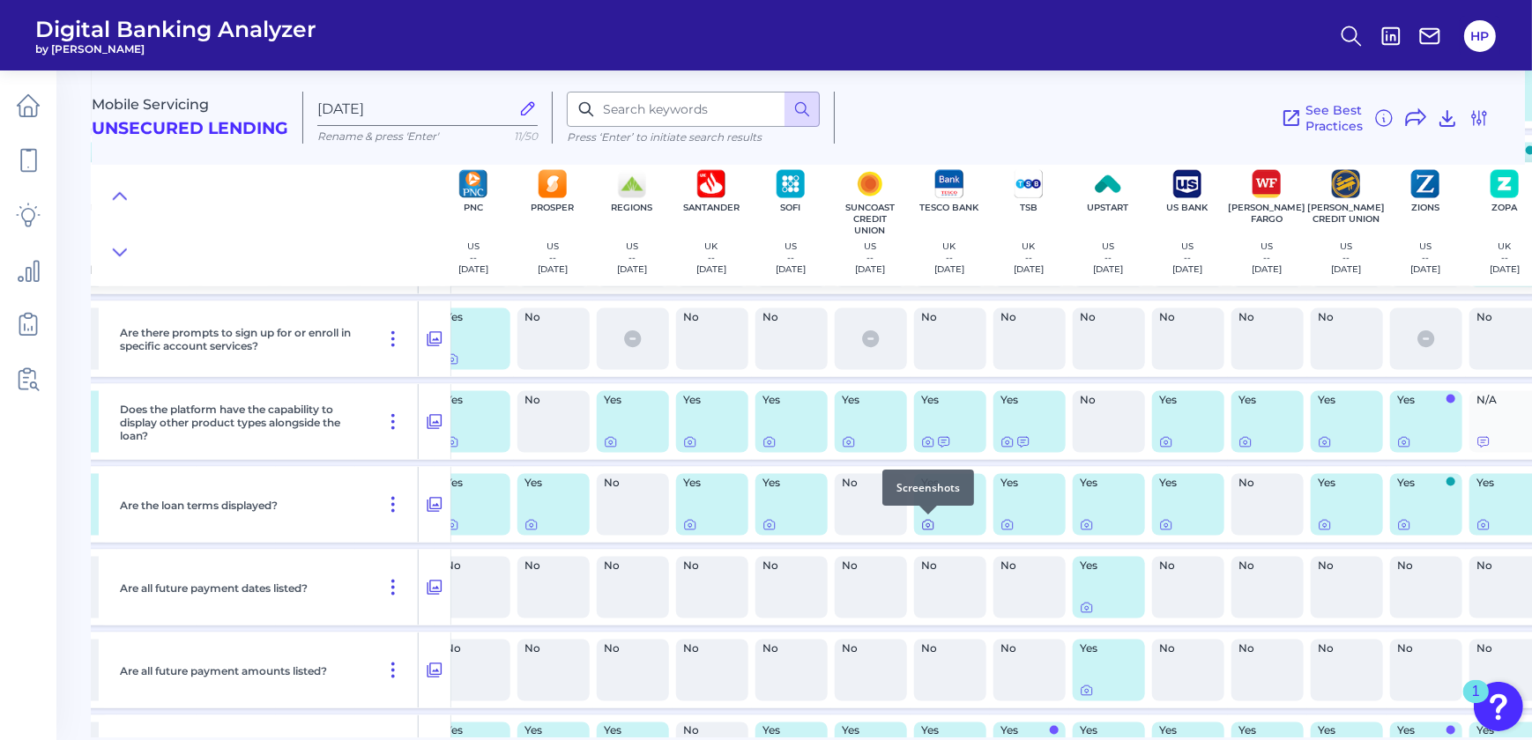
click at [921, 529] on icon at bounding box center [928, 525] width 14 height 14
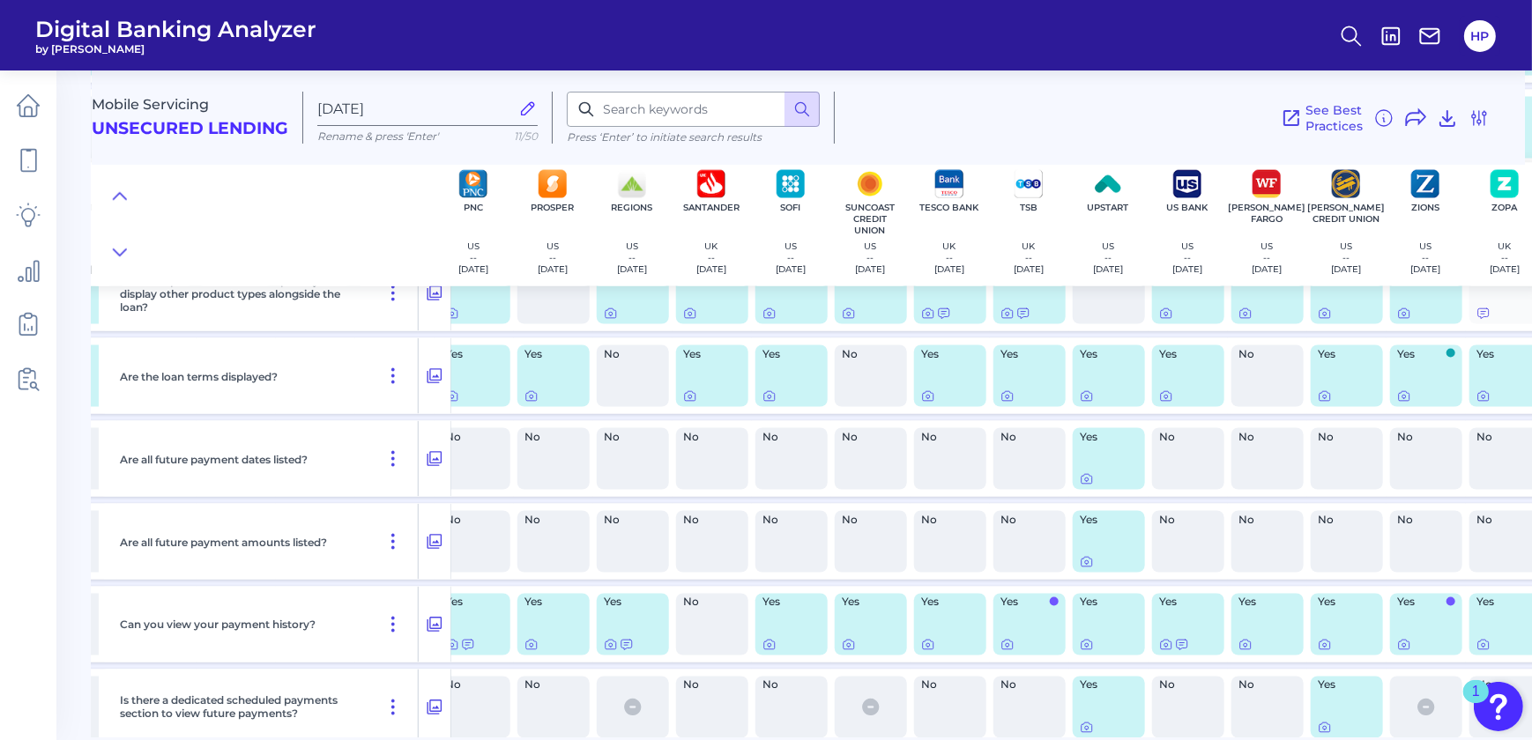
scroll to position [3754, 1683]
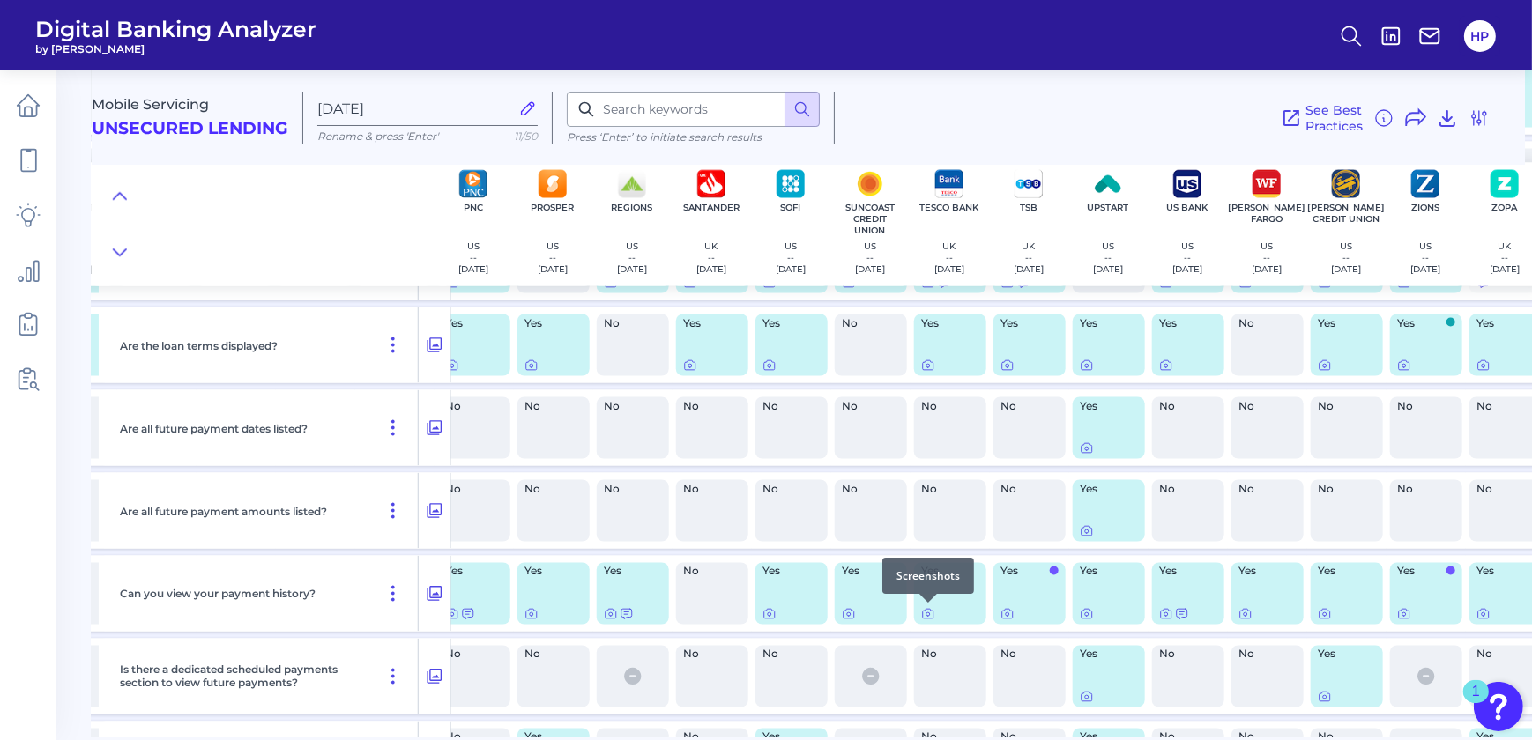
click at [927, 607] on div at bounding box center [928, 603] width 18 height 18
click at [926, 609] on div at bounding box center [928, 603] width 18 height 18
click at [926, 613] on icon at bounding box center [928, 615] width 4 height 4
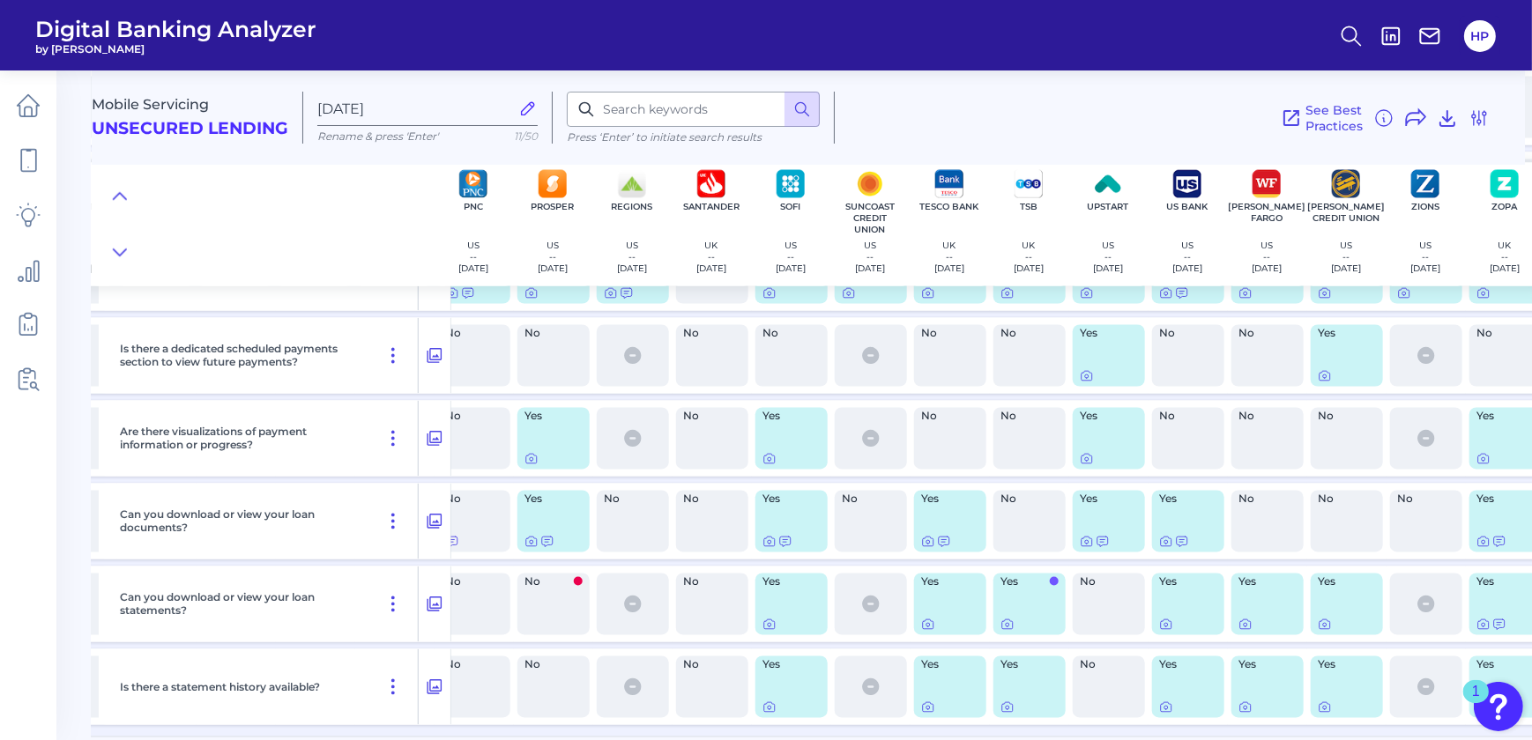
scroll to position [4155, 1683]
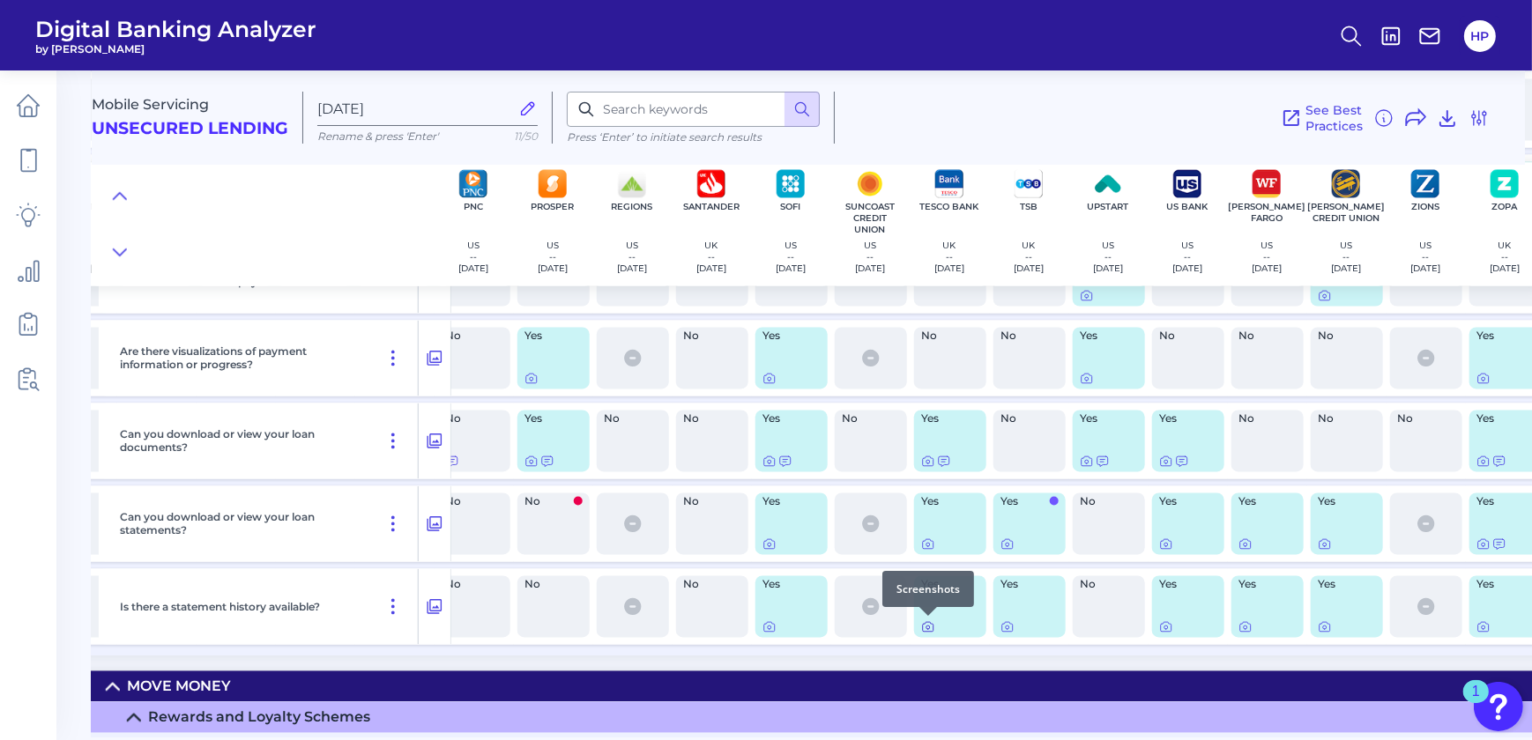
click at [928, 625] on icon at bounding box center [928, 627] width 14 height 14
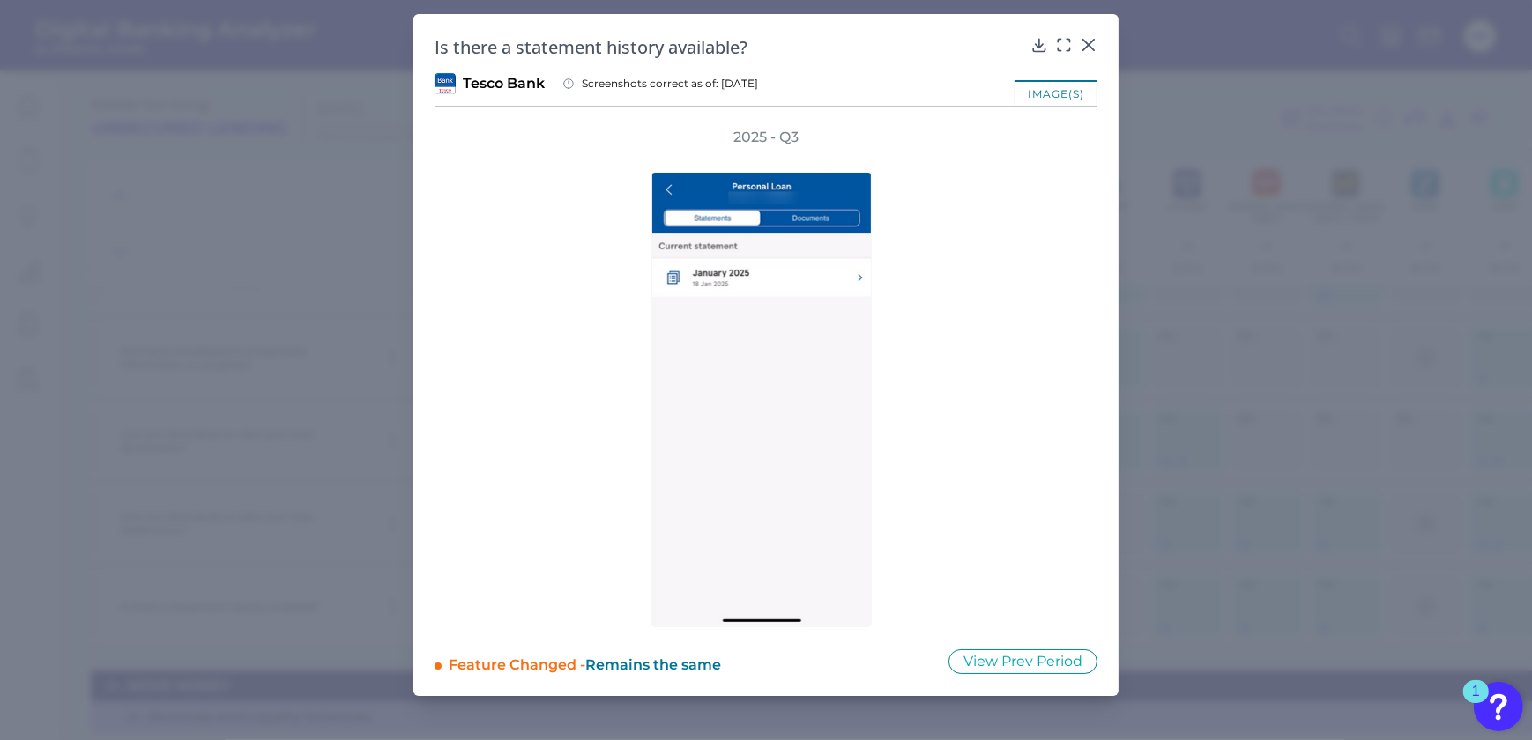
click at [1094, 455] on div "2025 - Q3" at bounding box center [765, 378] width 663 height 500
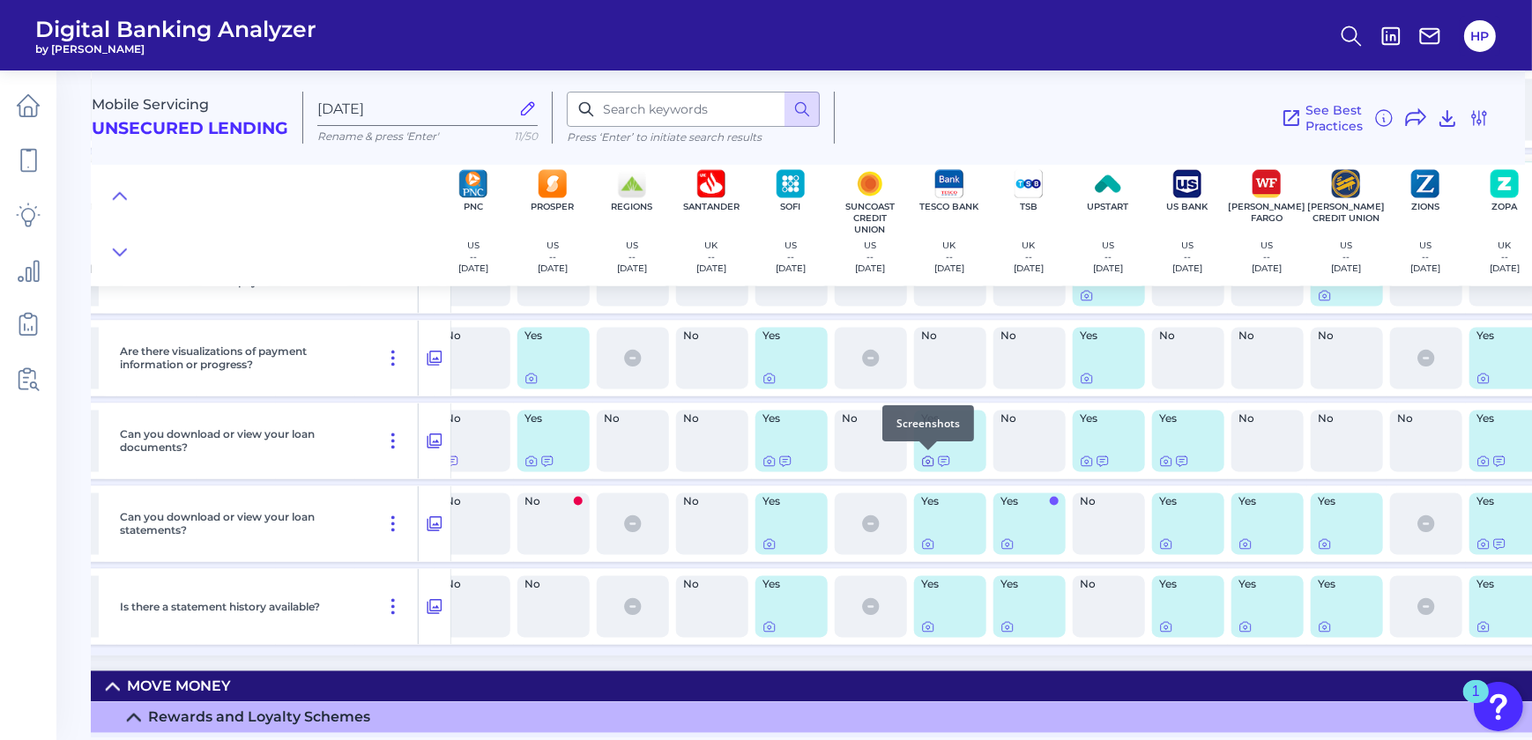
click at [926, 464] on icon at bounding box center [928, 463] width 4 height 4
drag, startPoint x: 950, startPoint y: 731, endPoint x: 1030, endPoint y: 717, distance: 81.3
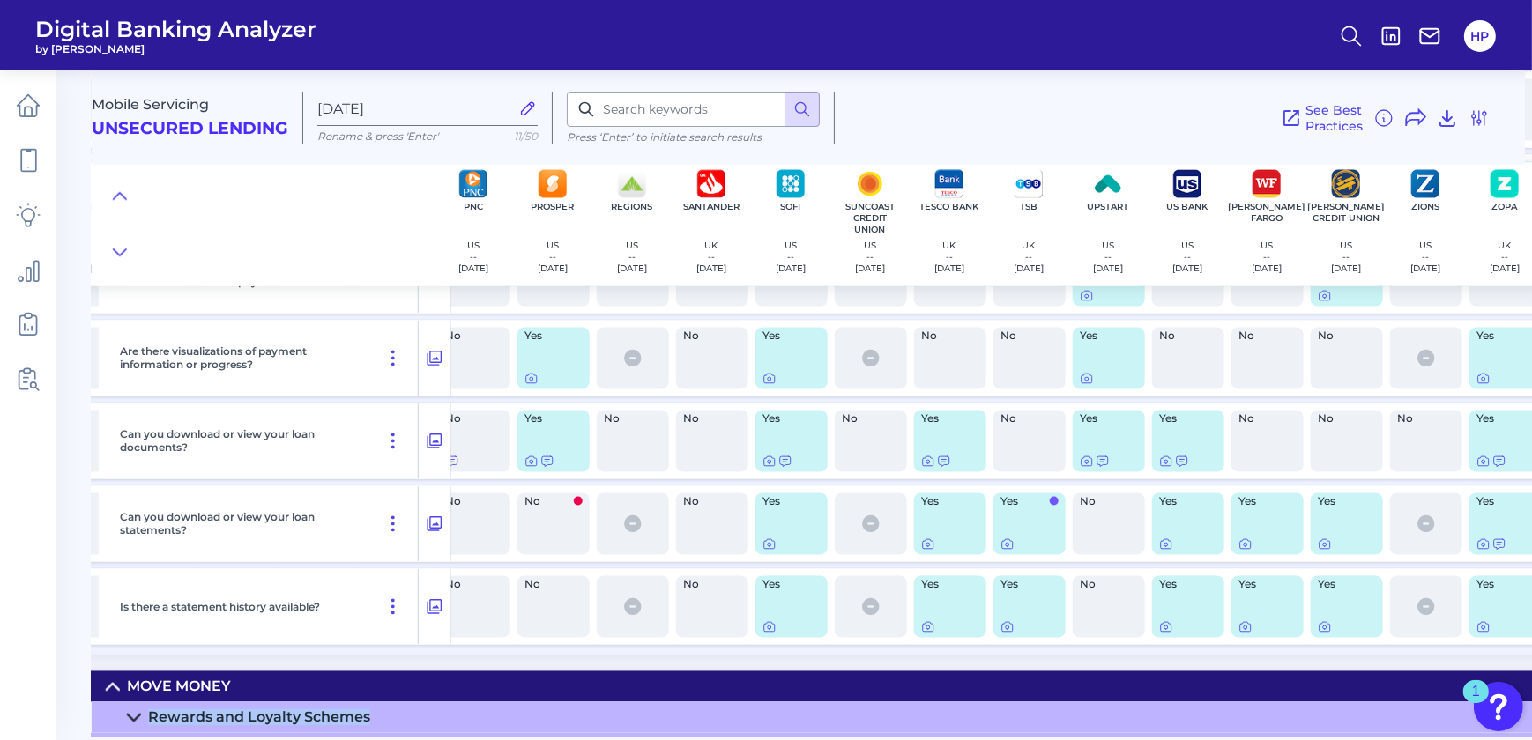
drag, startPoint x: 969, startPoint y: 730, endPoint x: 432, endPoint y: 692, distance: 538.0
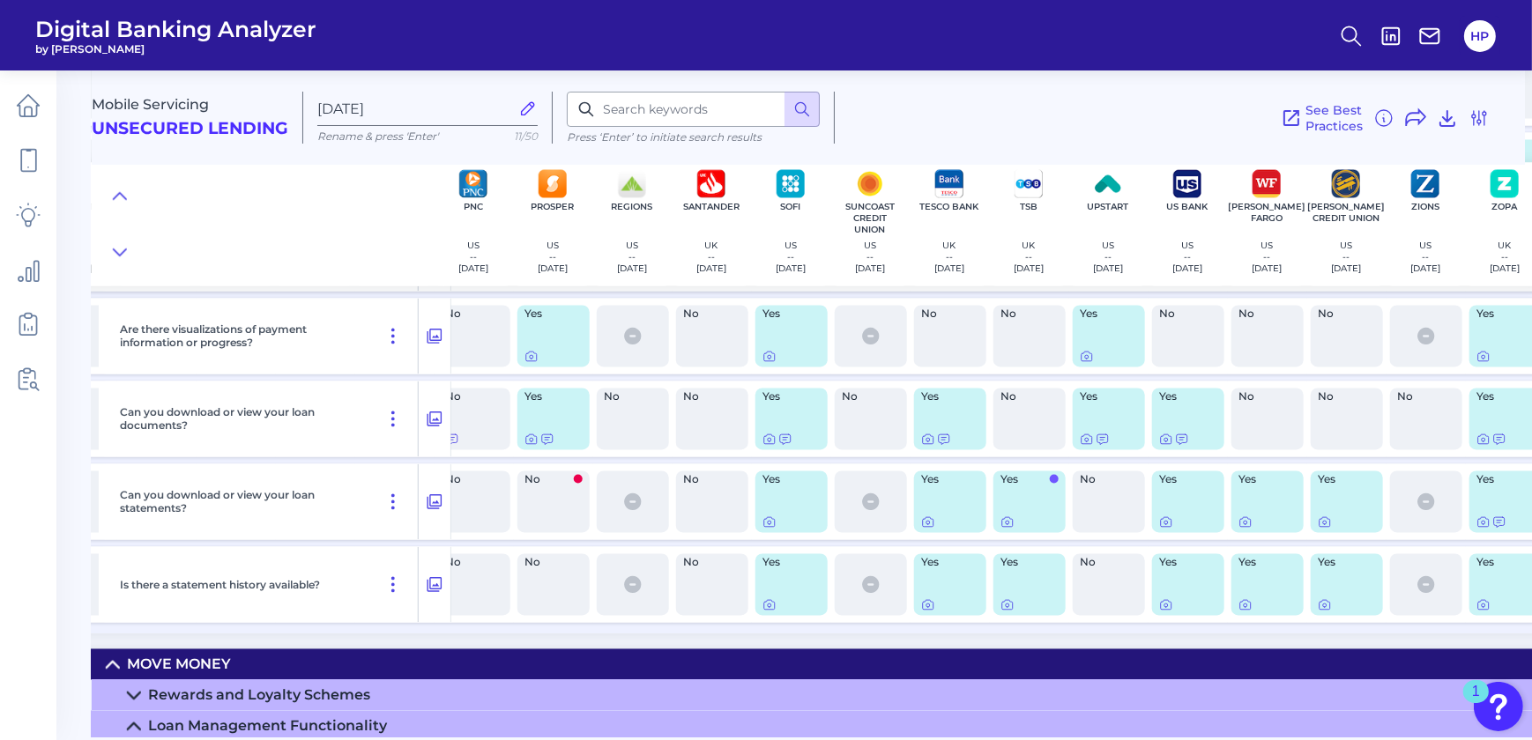
drag, startPoint x: 957, startPoint y: 730, endPoint x: 880, endPoint y: 716, distance: 78.7
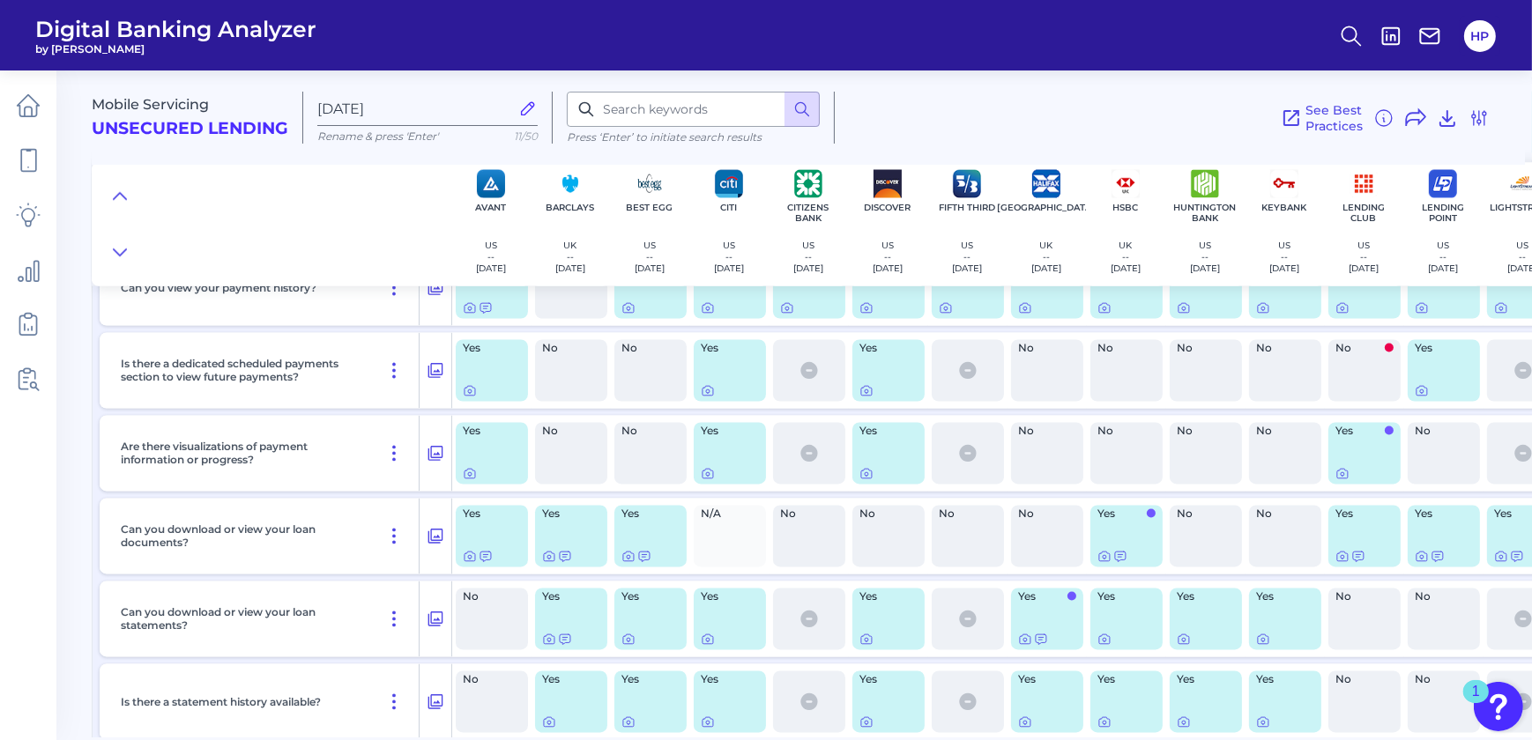
scroll to position [4018, 0]
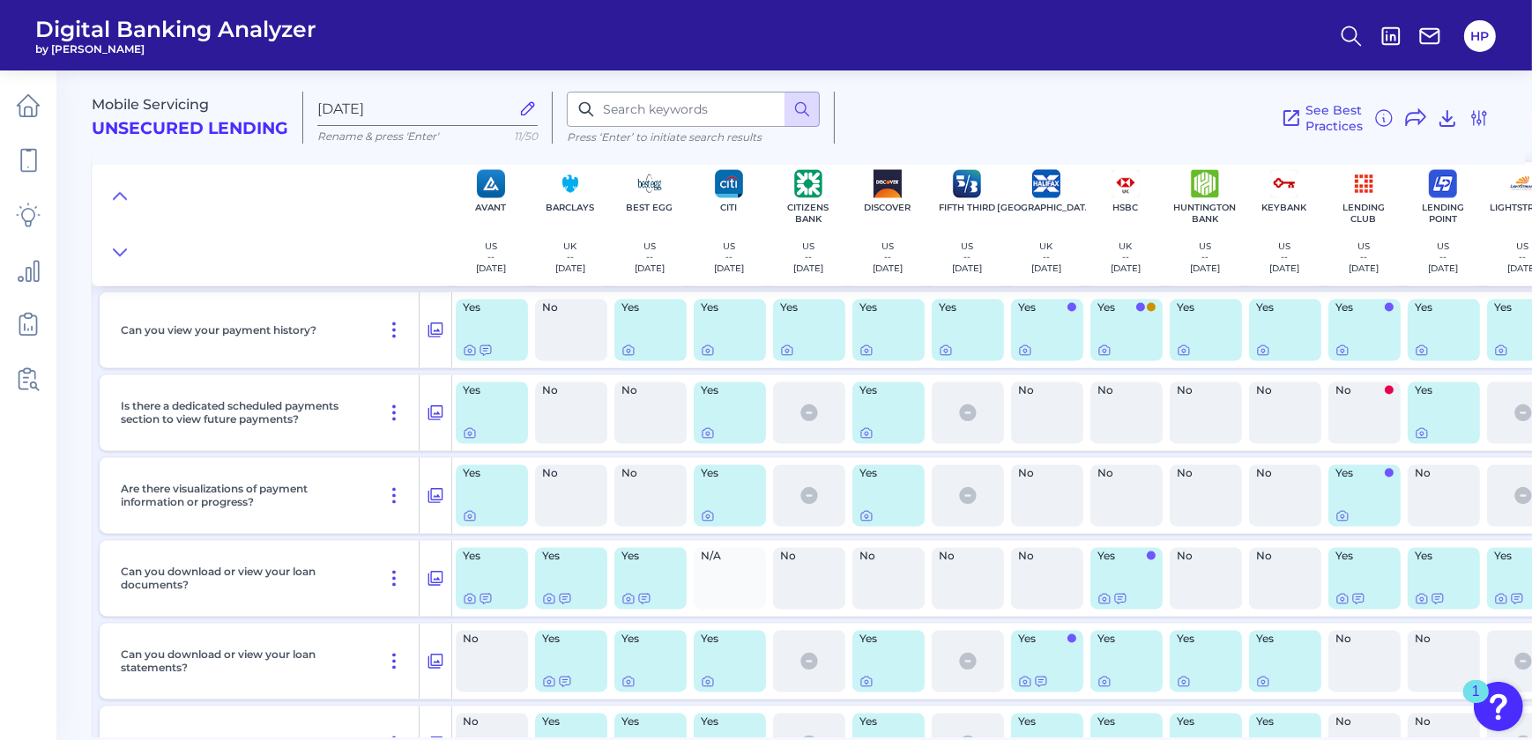
click at [695, 731] on div "Yes" at bounding box center [730, 745] width 72 height 62
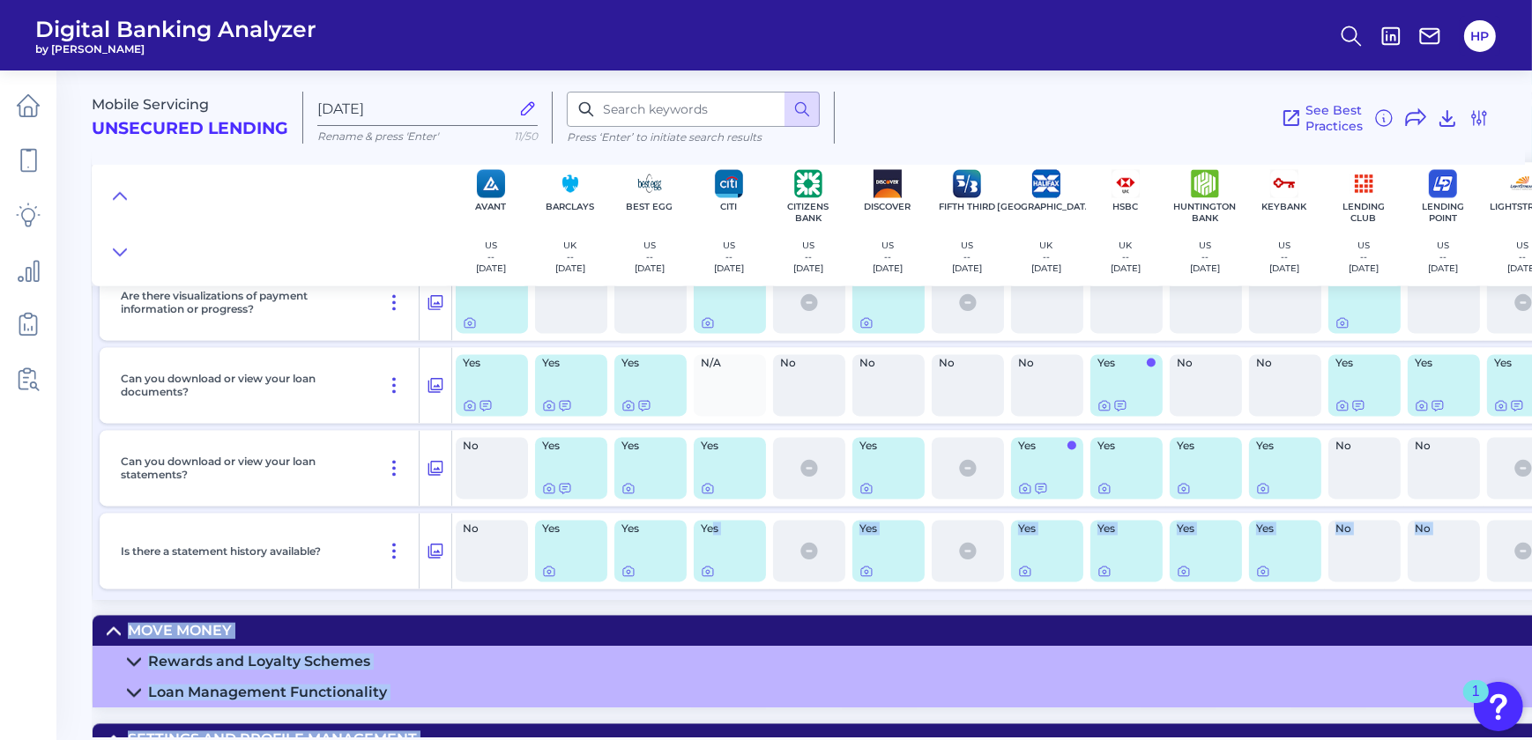
scroll to position [4451, 0]
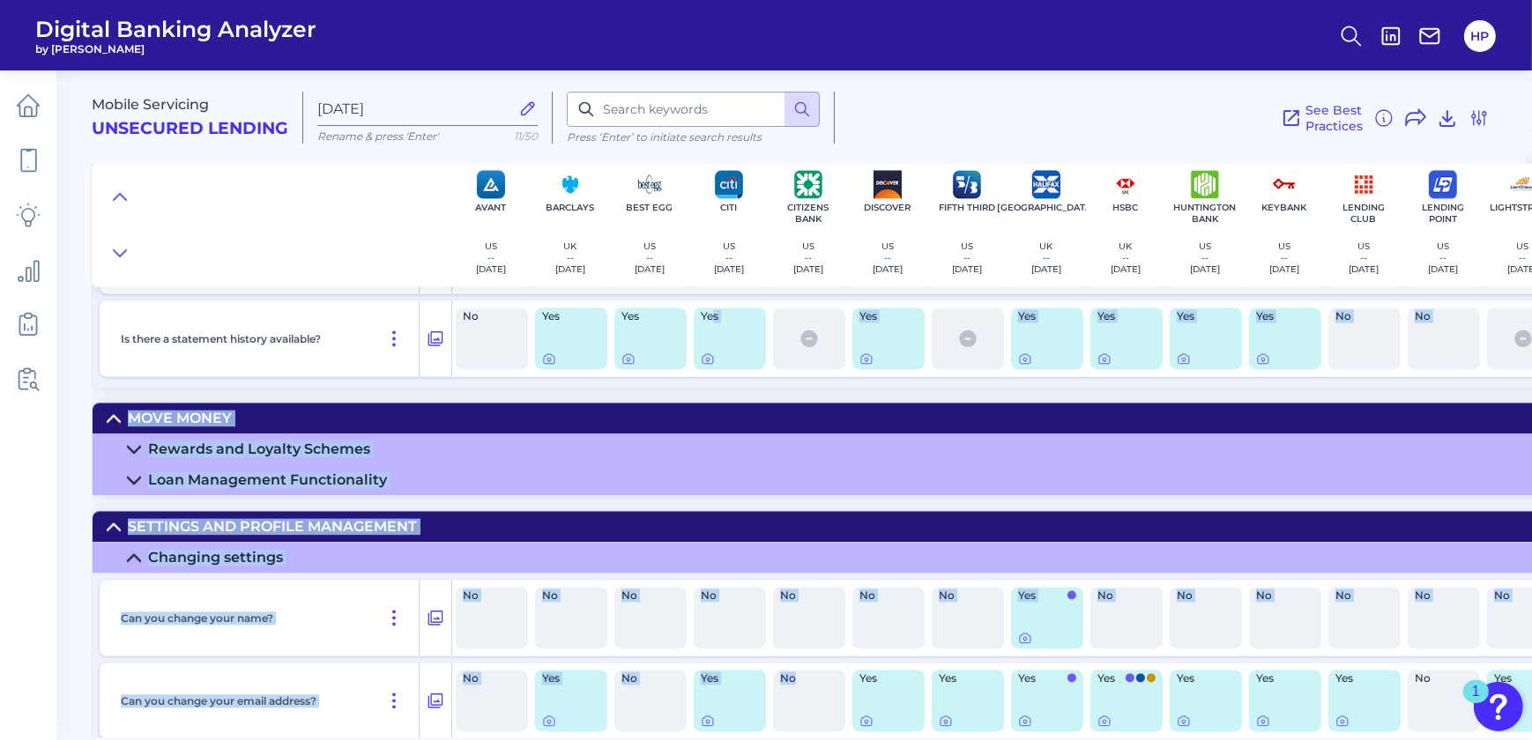
drag, startPoint x: 712, startPoint y: 731, endPoint x: 798, endPoint y: 734, distance: 86.4
click at [798, 734] on div "Mobile Servicing Unsecured Lending [DATE] Rename & press 'Enter' 11/50 Press ‘E…" at bounding box center [812, 397] width 1440 height 680
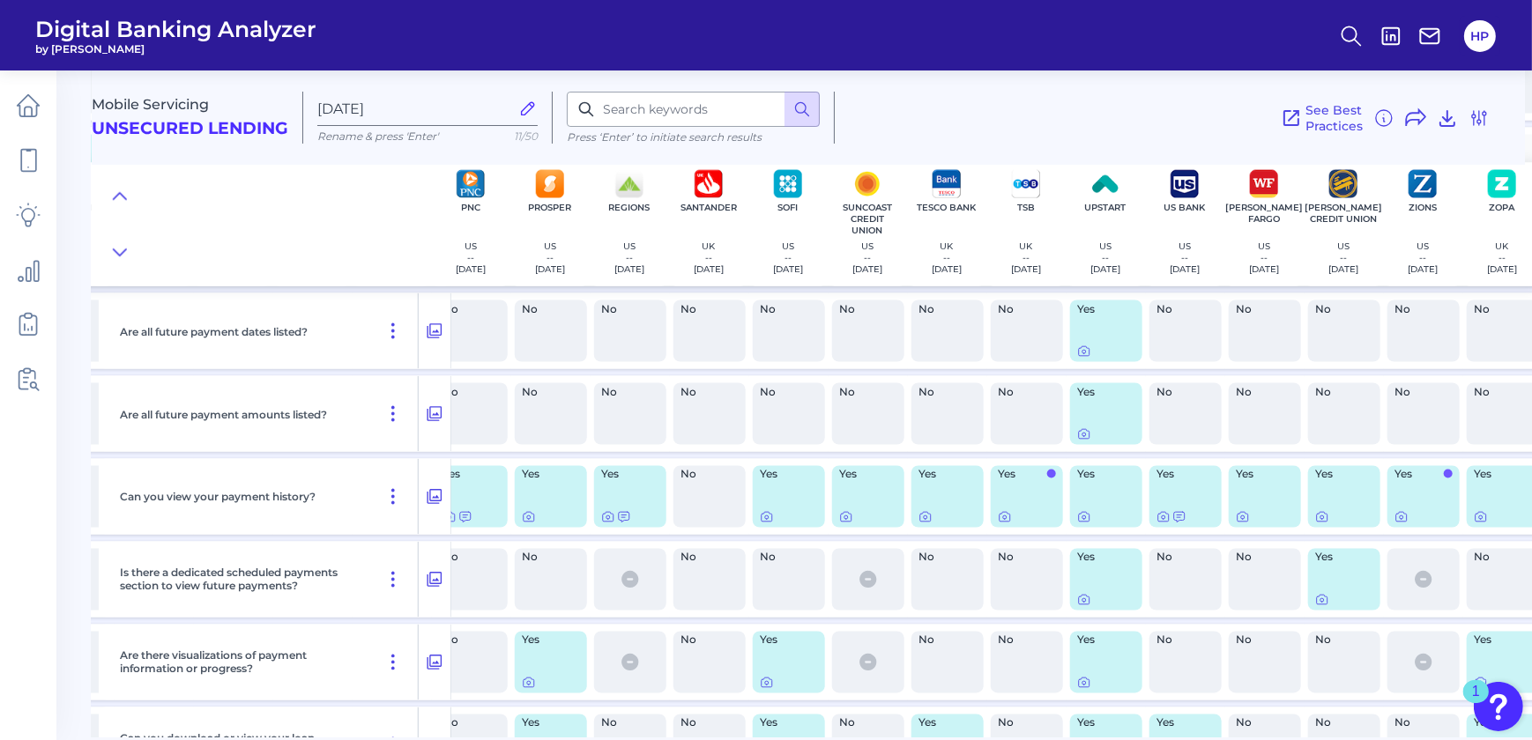
scroll to position [3810, 1686]
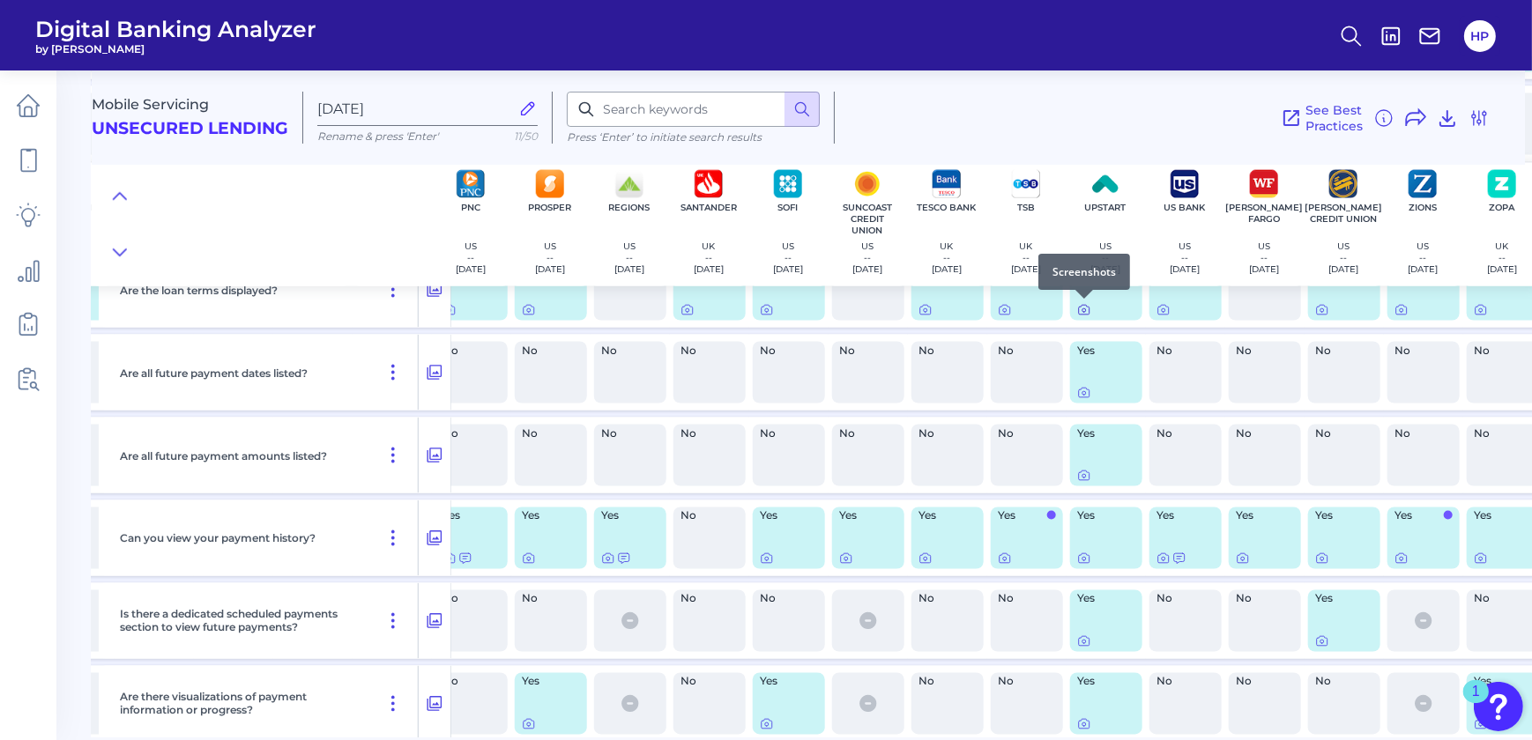
click at [1077, 308] on icon at bounding box center [1084, 310] width 14 height 14
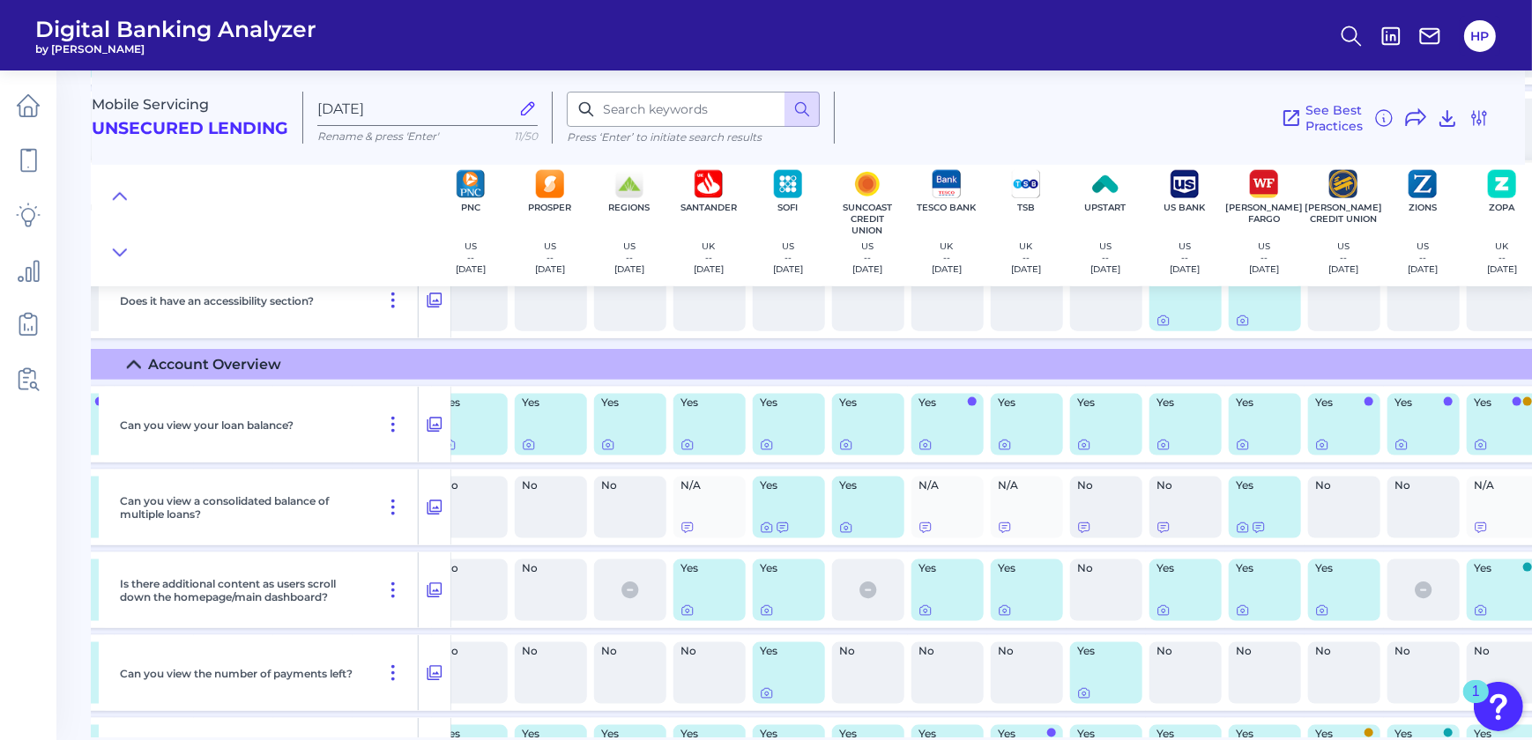
scroll to position [2768, 1686]
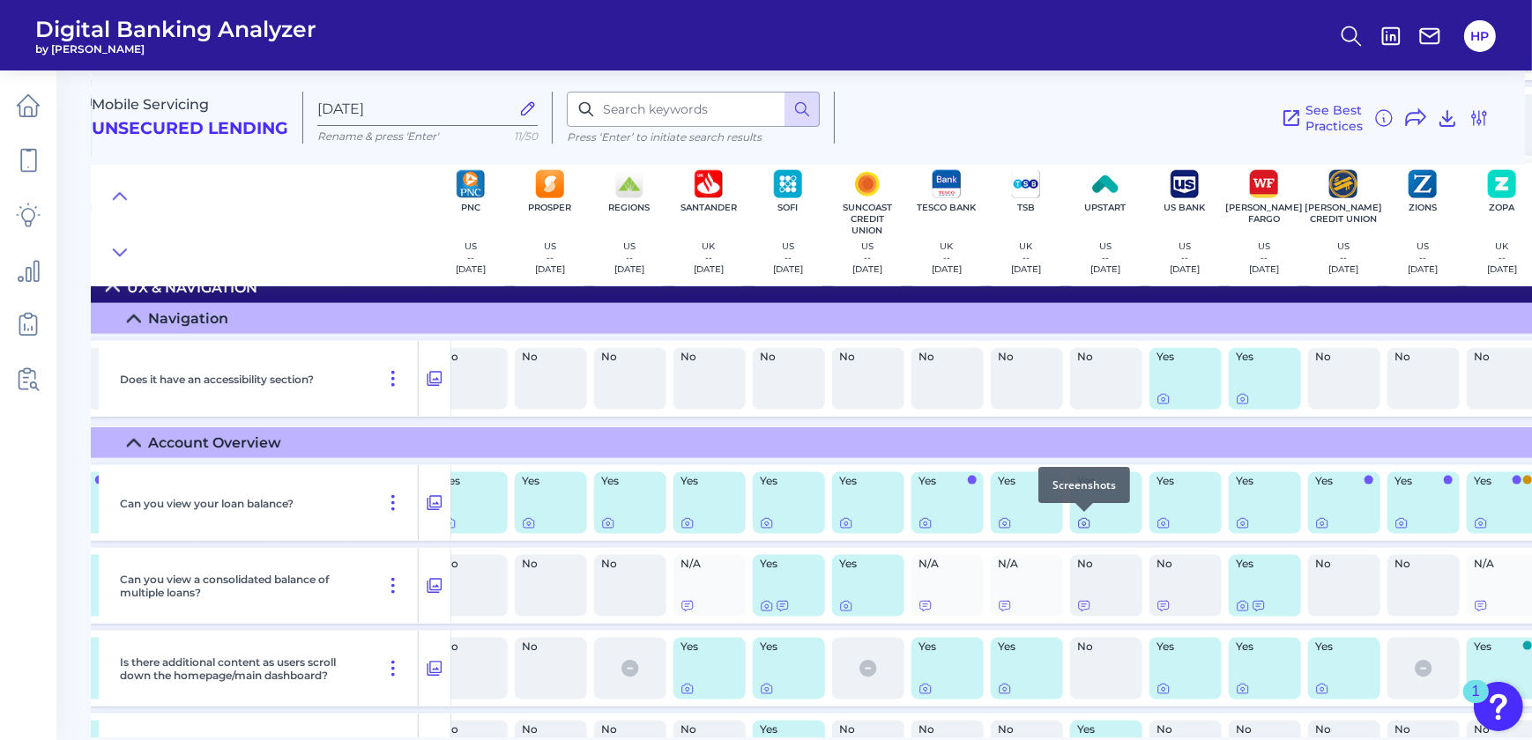
click at [1080, 527] on icon at bounding box center [1084, 523] width 14 height 14
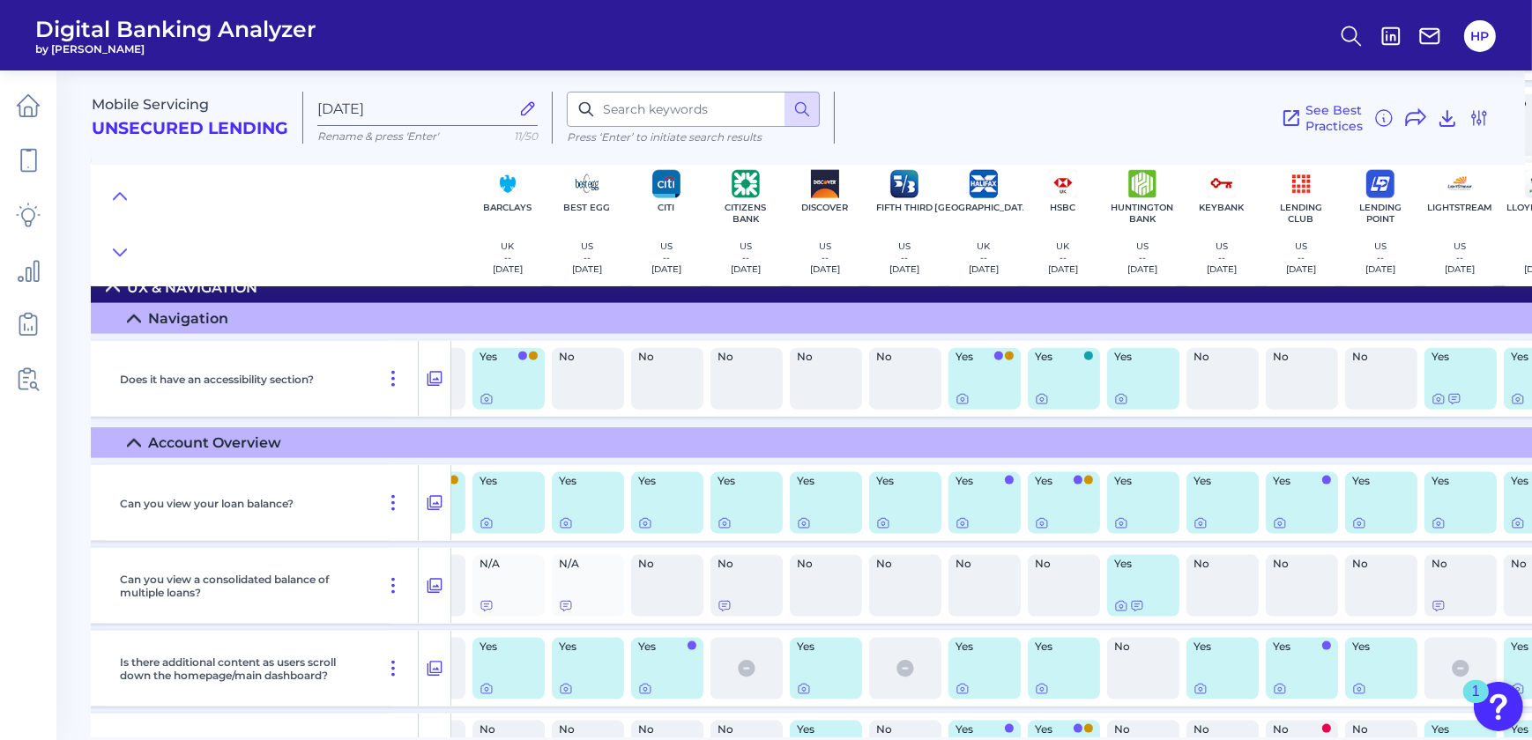
scroll to position [2768, 0]
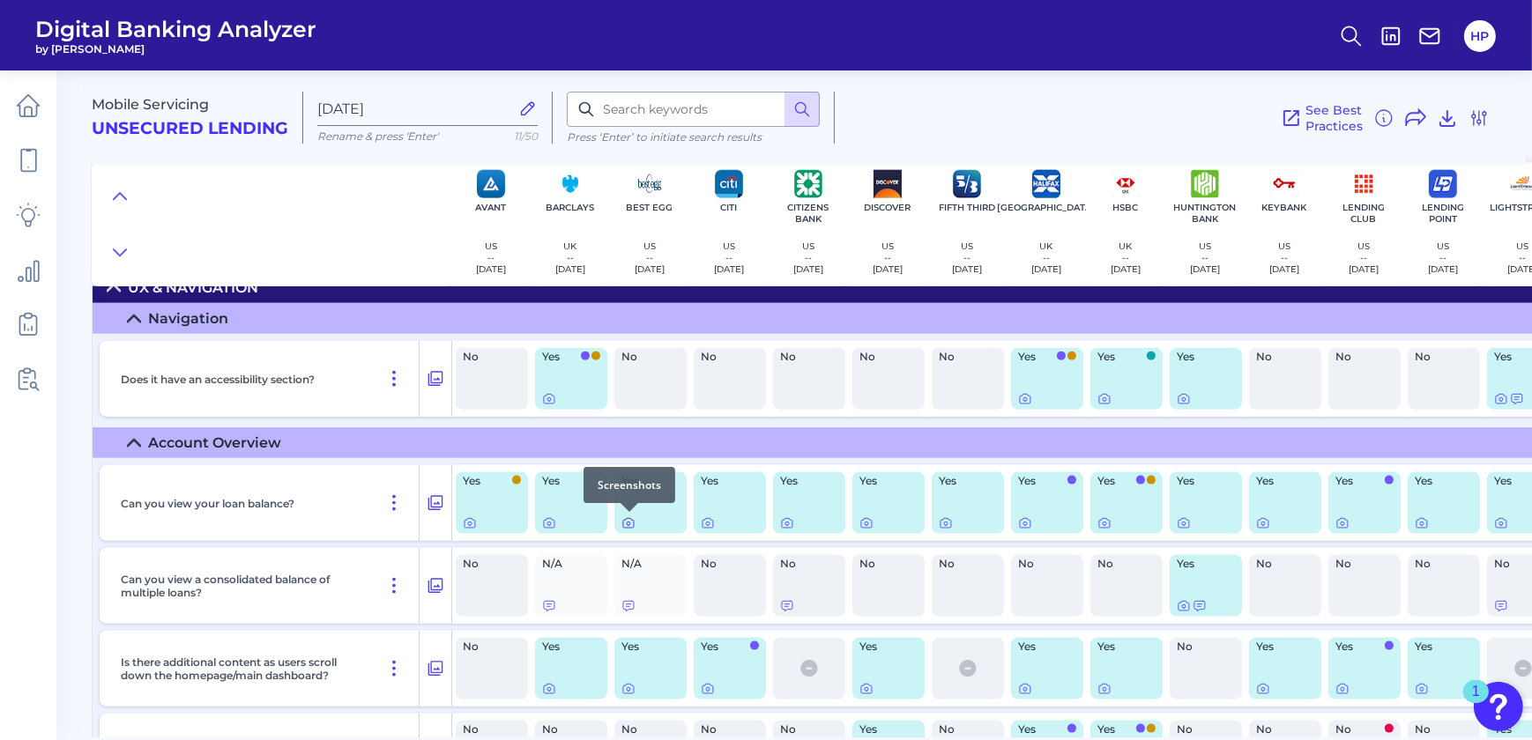
click at [627, 523] on icon at bounding box center [628, 523] width 14 height 14
click at [551, 681] on div at bounding box center [550, 678] width 18 height 18
click at [867, 689] on icon at bounding box center [867, 690] width 4 height 4
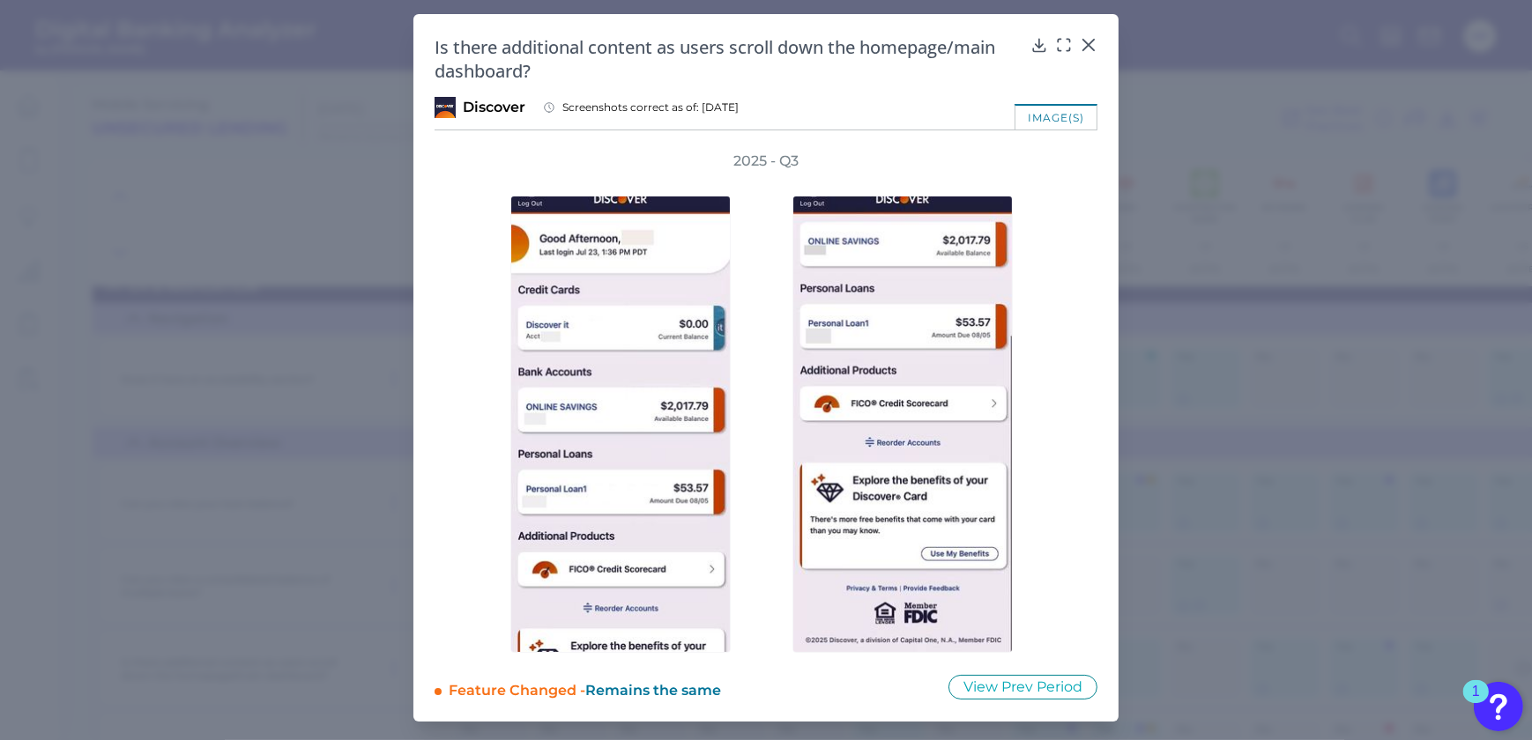
click at [1073, 446] on div "2025 - Q3" at bounding box center [765, 402] width 663 height 501
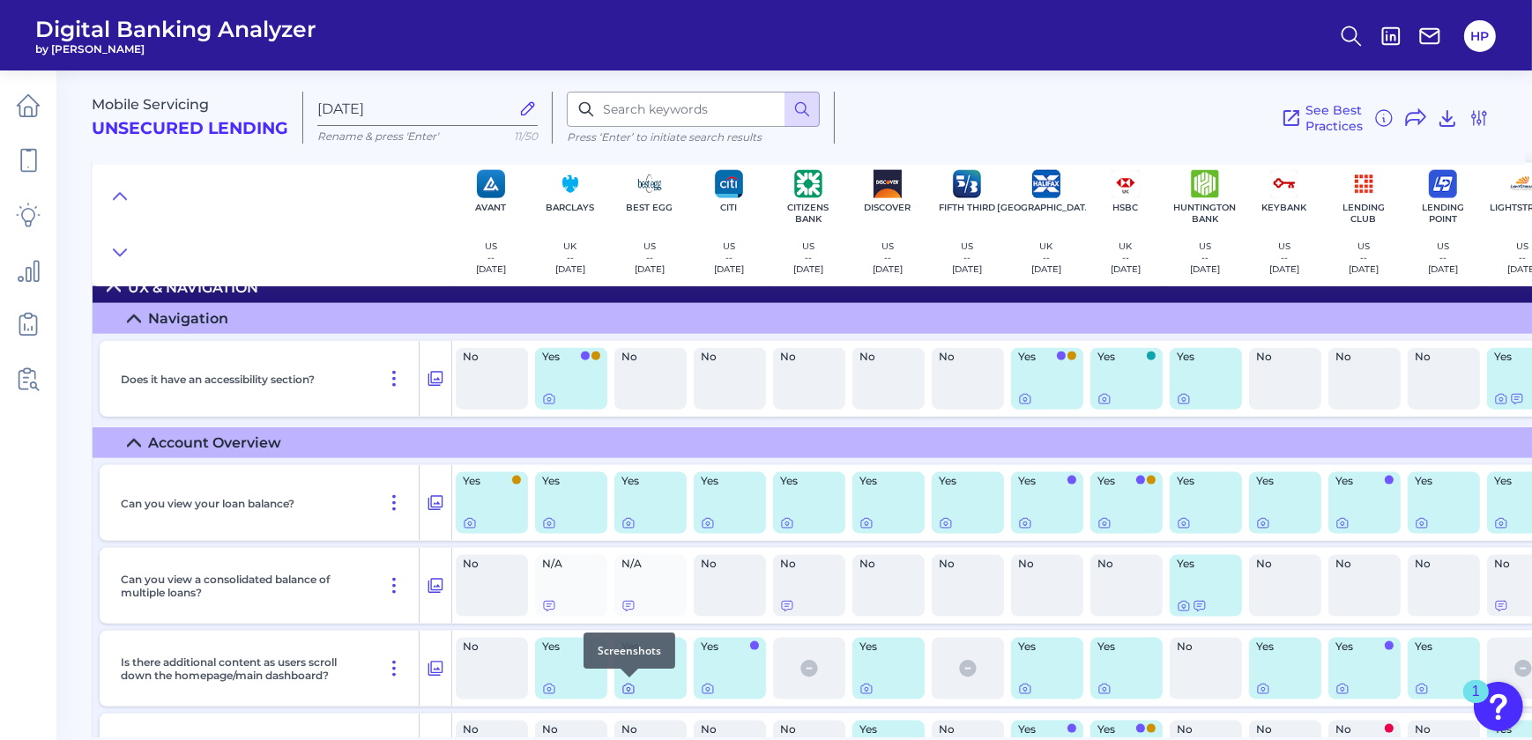
click at [626, 693] on icon at bounding box center [628, 690] width 11 height 10
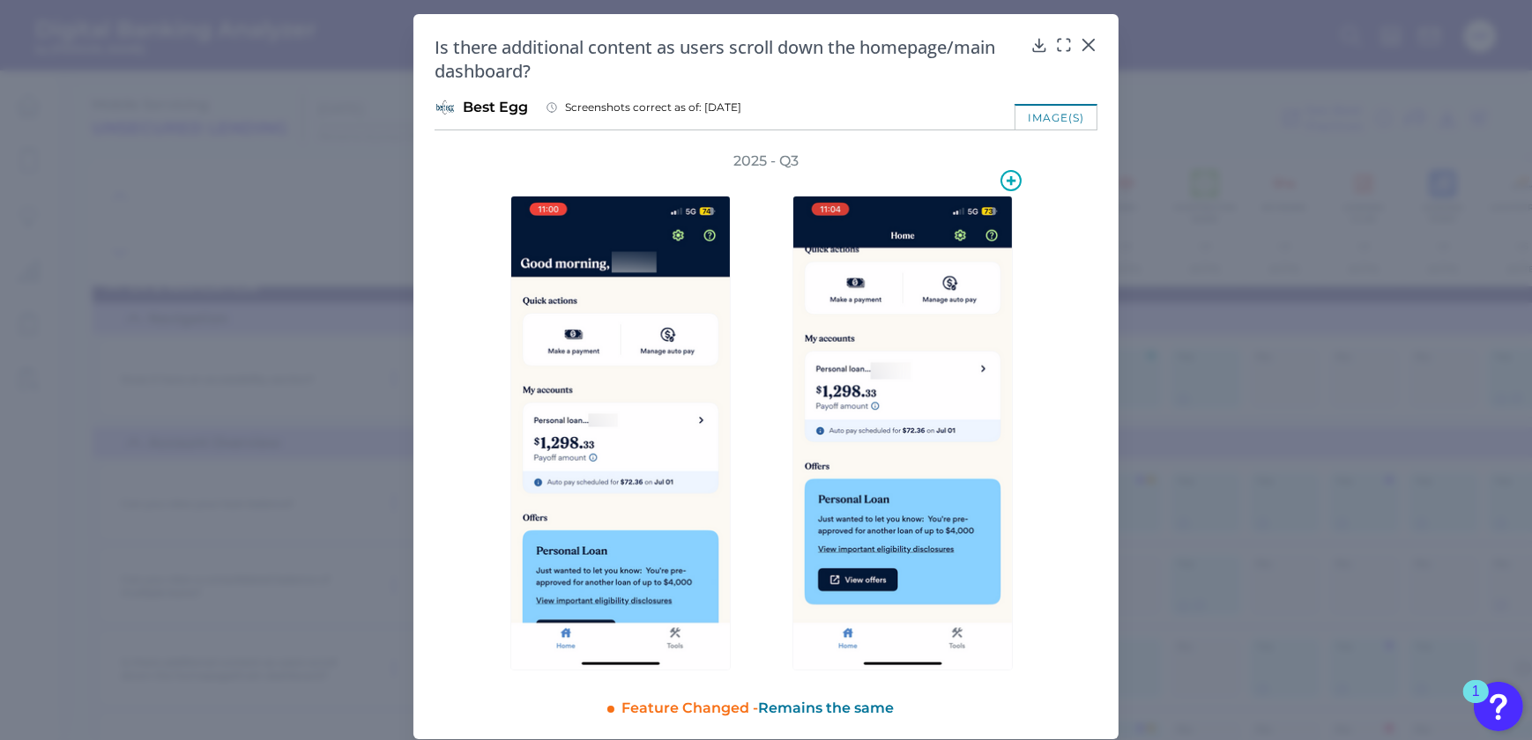
scroll to position [12, 0]
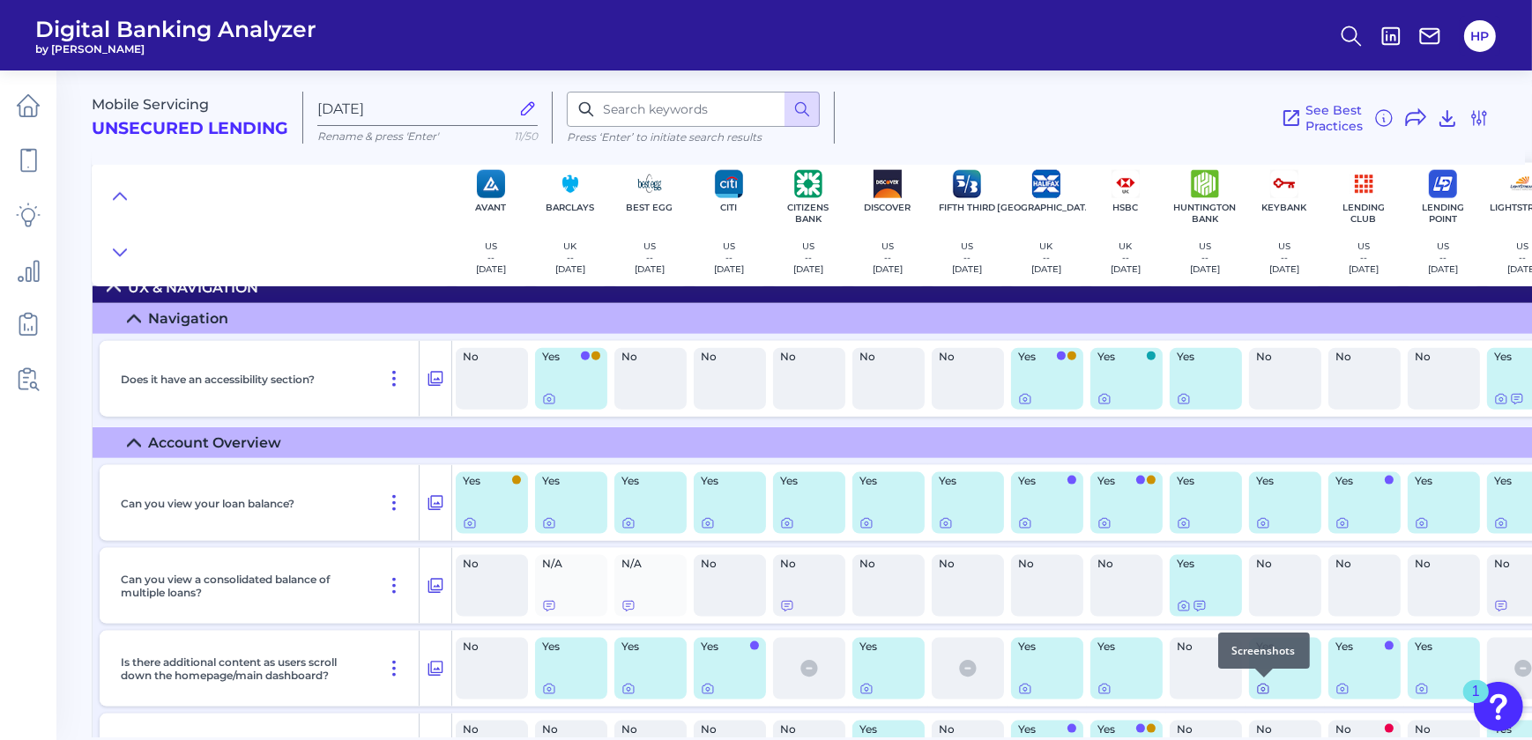
click at [1258, 692] on icon at bounding box center [1263, 690] width 11 height 10
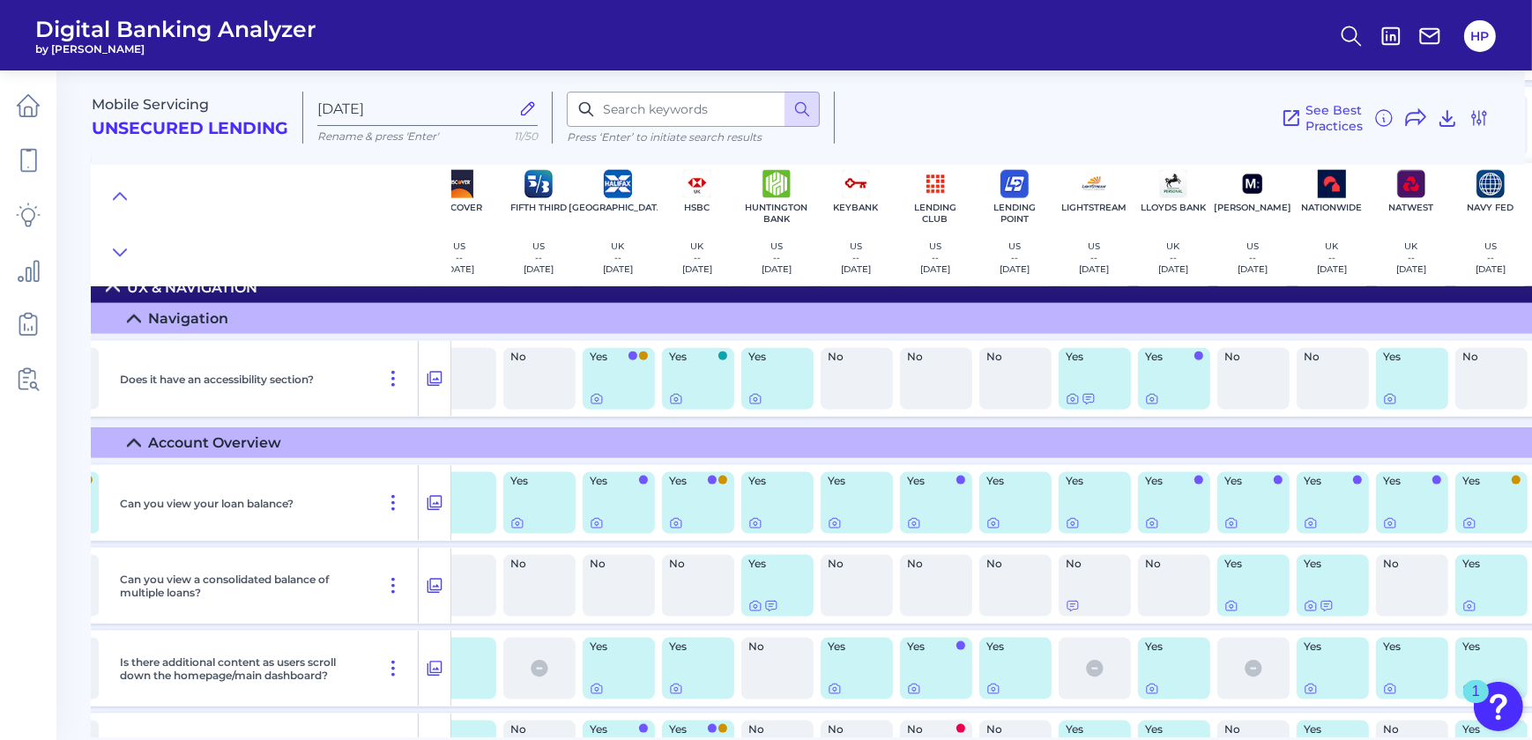
scroll to position [2768, 457]
